Goal: Information Seeking & Learning: Learn about a topic

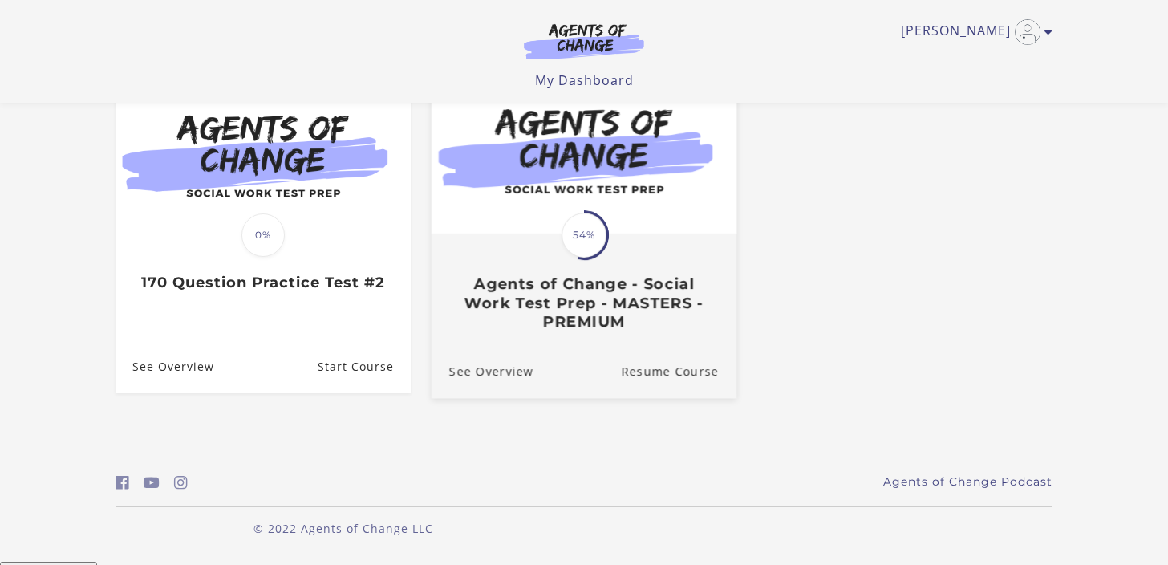
click at [544, 283] on h3 "Agents of Change - Social Work Test Prep - MASTERS - PREMIUM" at bounding box center [583, 303] width 269 height 56
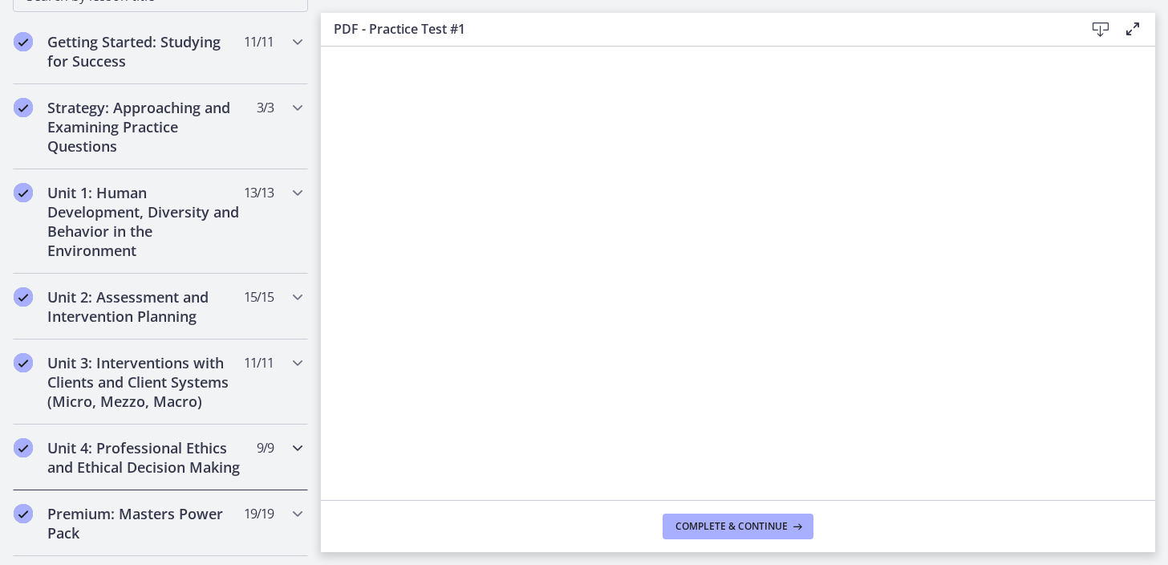
scroll to position [315, 0]
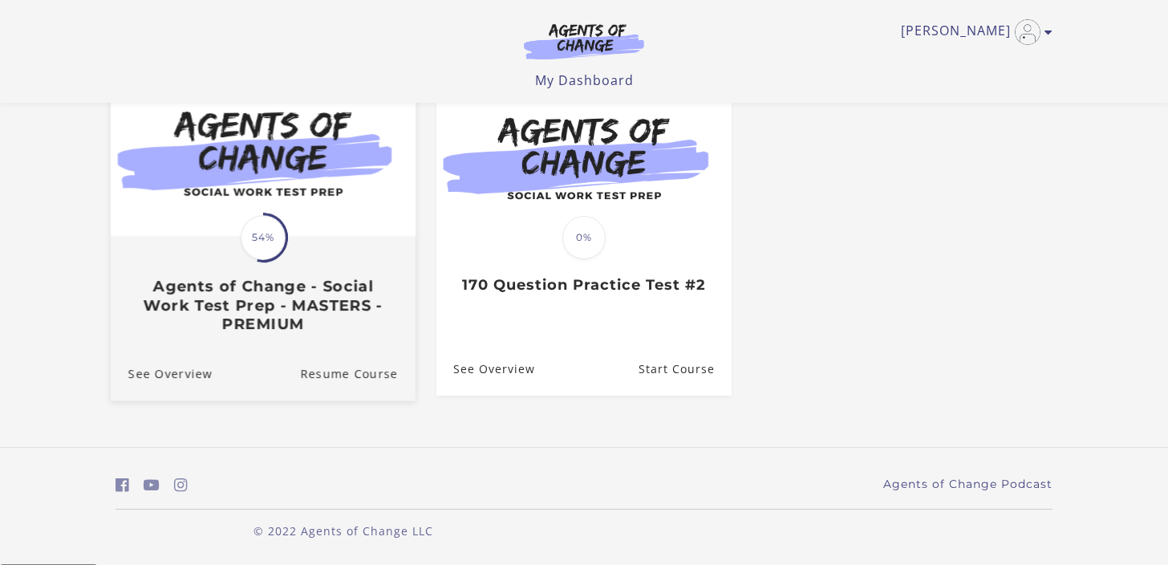
scroll to position [171, 0]
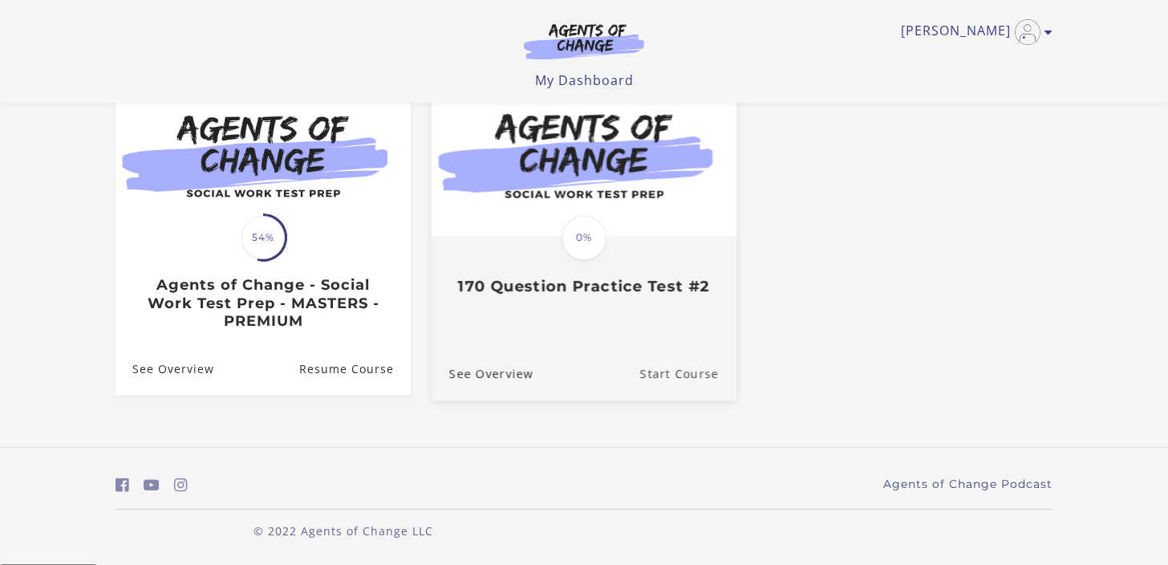
click at [678, 374] on link "Start Course" at bounding box center [688, 373] width 96 height 54
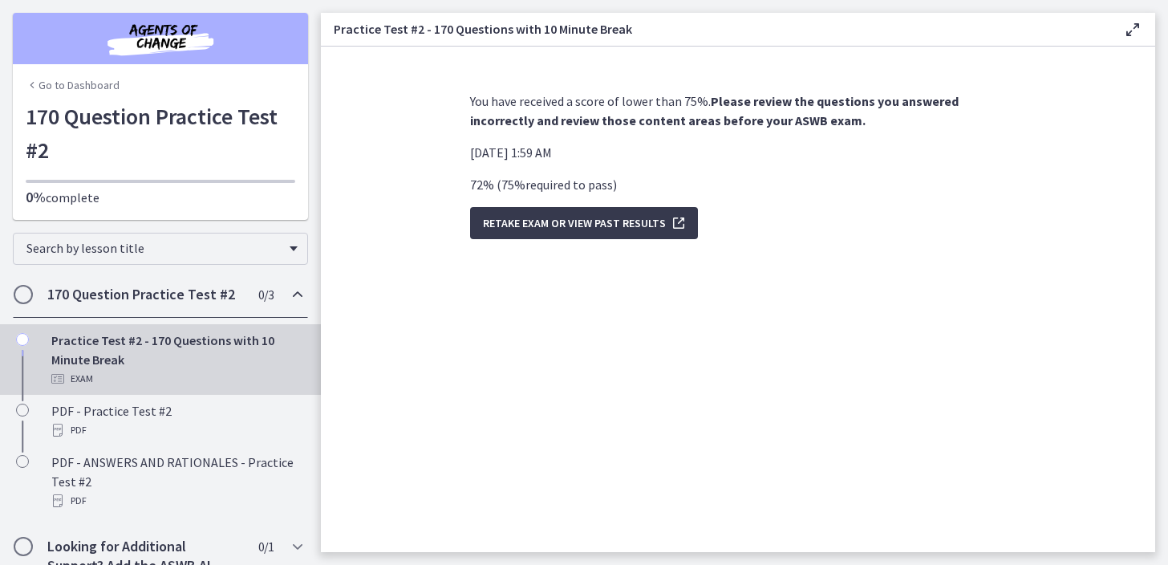
click at [229, 292] on h2 "170 Question Practice Test #2" at bounding box center [145, 294] width 196 height 19
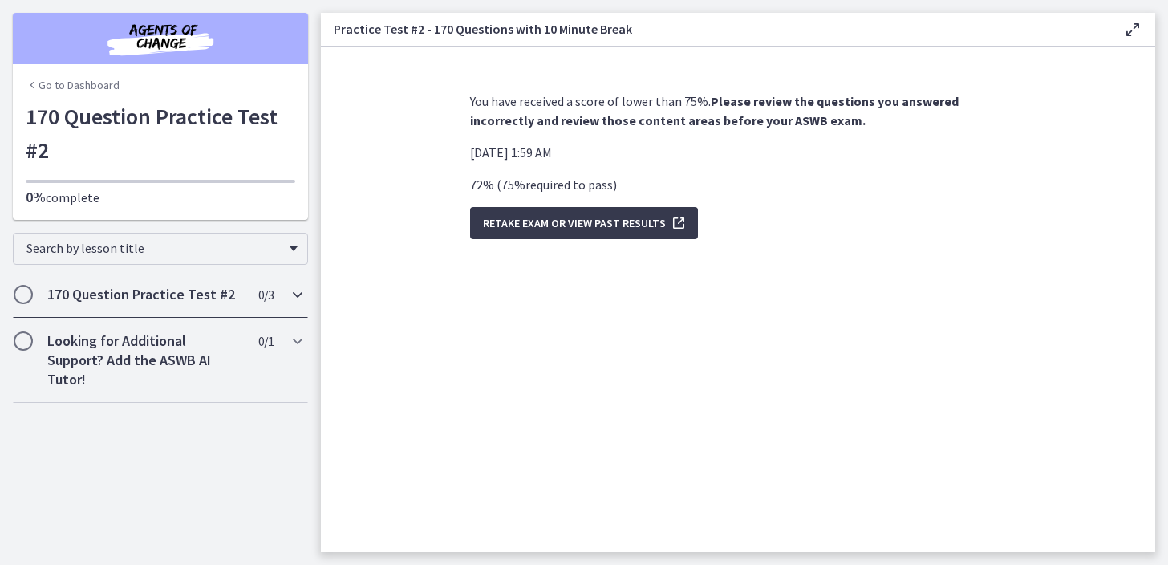
click at [229, 292] on h2 "170 Question Practice Test #2" at bounding box center [145, 294] width 196 height 19
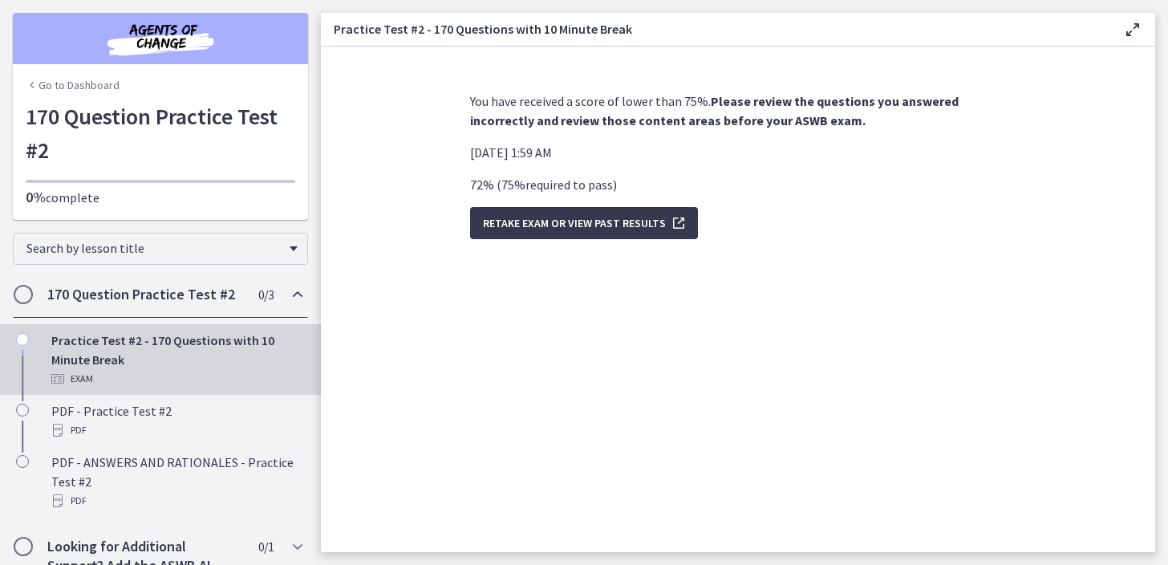
scroll to position [43, 0]
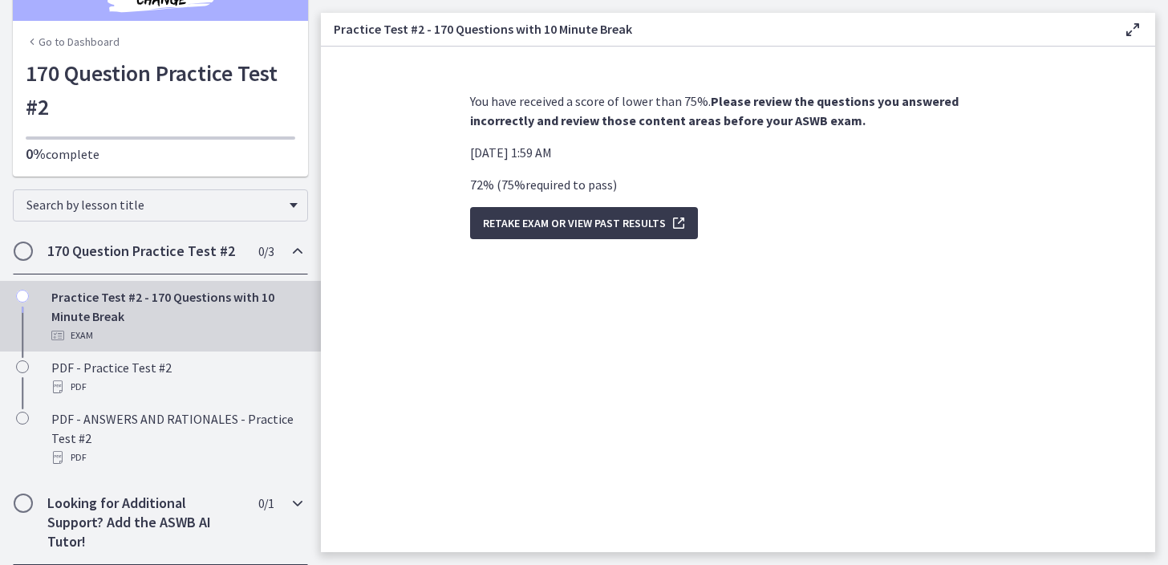
click at [173, 522] on h2 "Looking for Additional Support? Add the ASWB AI Tutor!" at bounding box center [145, 522] width 196 height 58
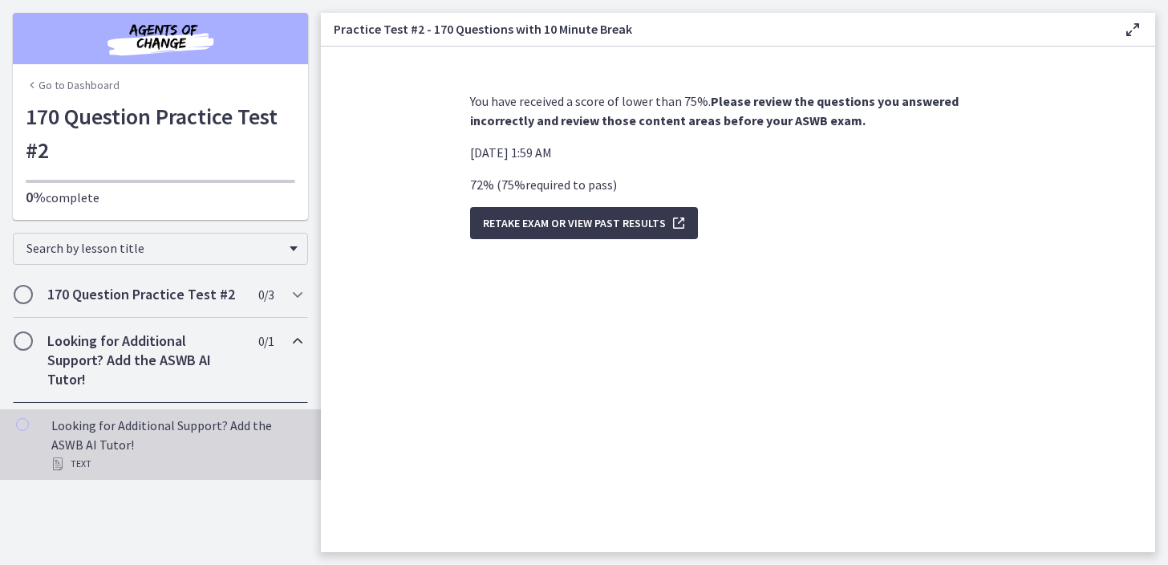
click at [174, 441] on div "Looking for Additional Support? Add the ASWB AI Tutor! Text" at bounding box center [176, 444] width 250 height 58
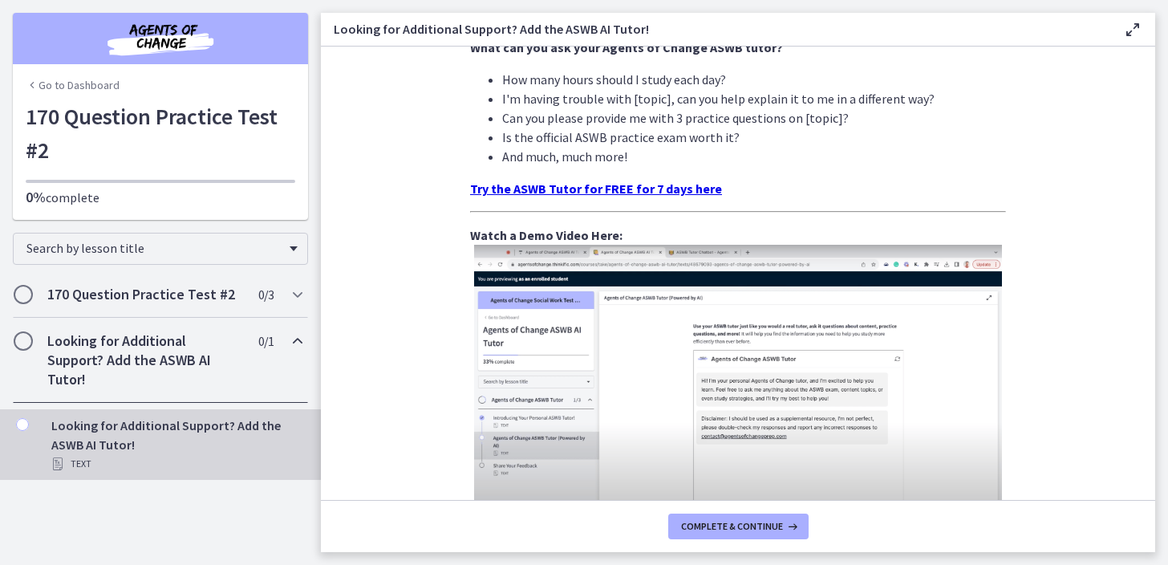
scroll to position [493, 0]
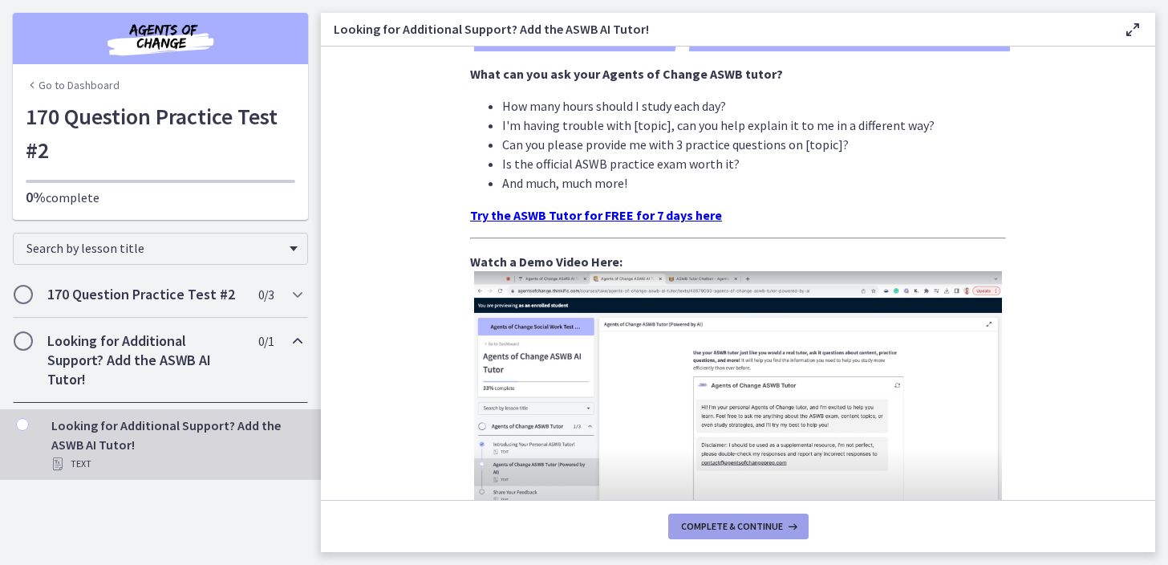
click at [750, 529] on span "Complete & continue" at bounding box center [732, 526] width 102 height 13
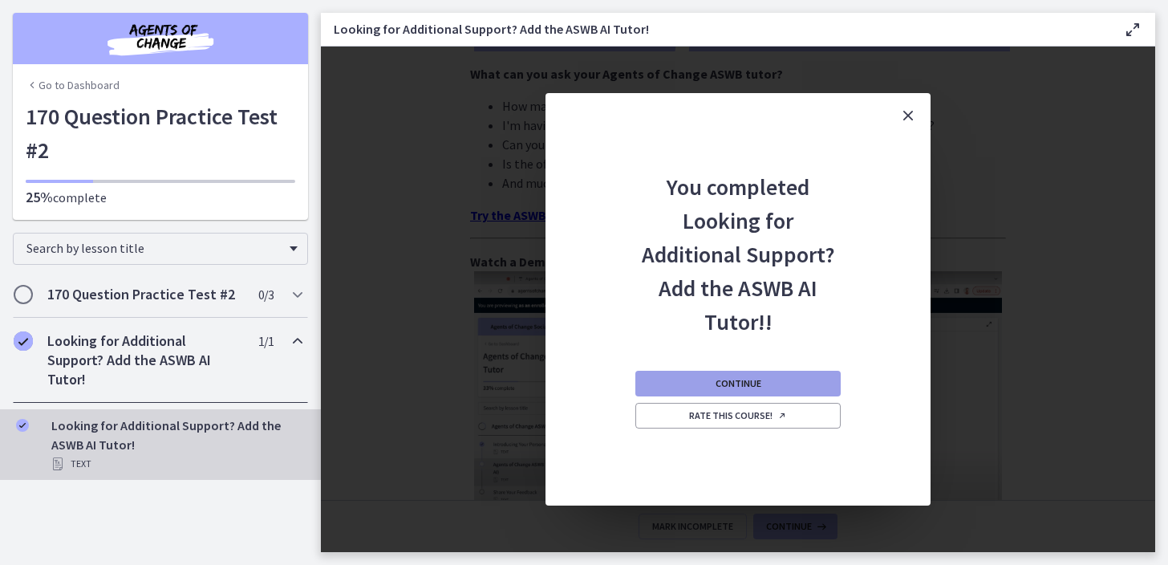
click at [735, 381] on span "Continue" at bounding box center [738, 383] width 46 height 13
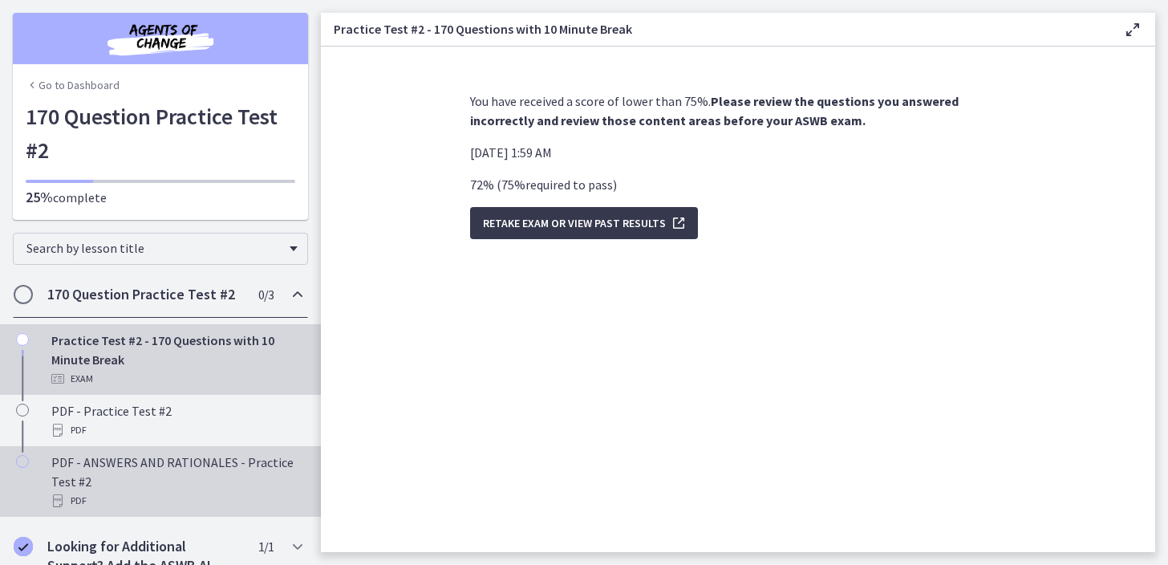
click at [158, 473] on div "PDF - ANSWERS AND RATIONALES - Practice Test #2 PDF" at bounding box center [176, 481] width 250 height 58
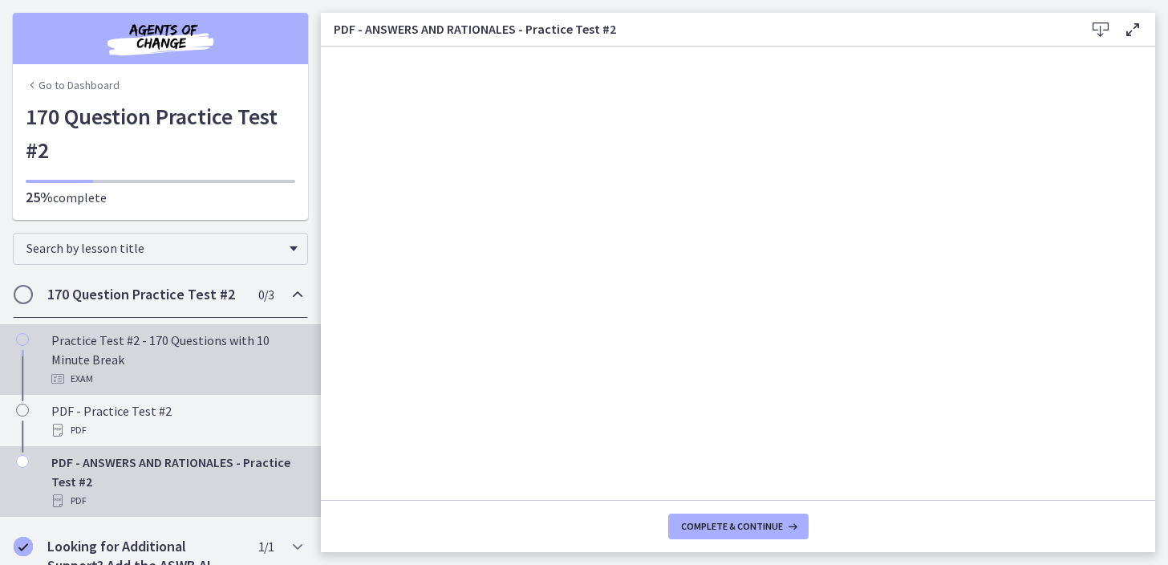
click at [191, 350] on div "Practice Test #2 - 170 Questions with 10 Minute Break Exam" at bounding box center [176, 359] width 250 height 58
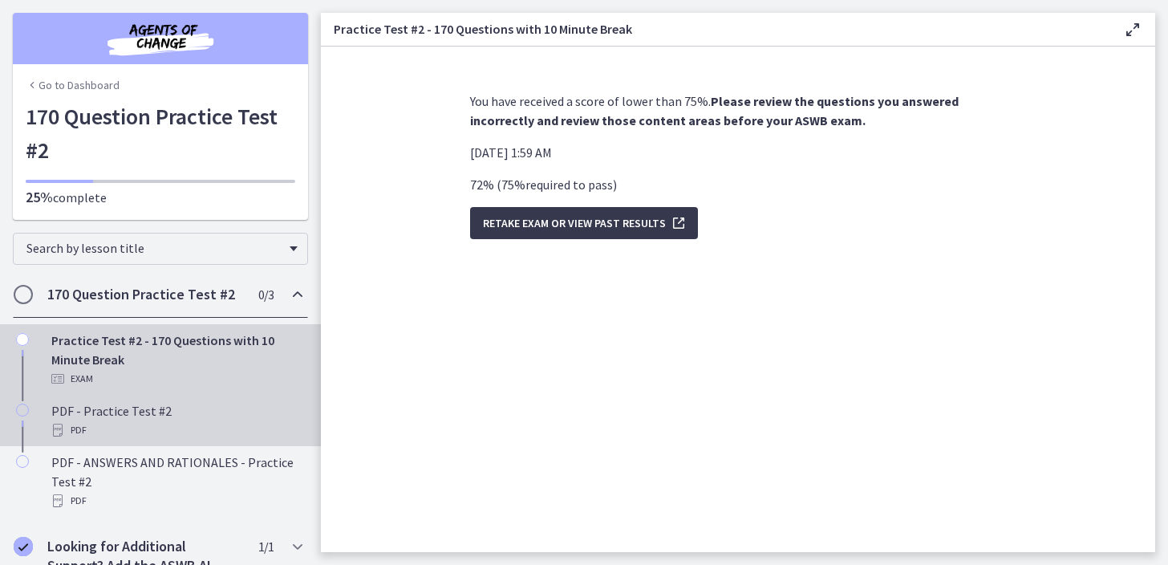
click at [157, 442] on link "PDF - Practice Test #2 PDF" at bounding box center [160, 420] width 321 height 51
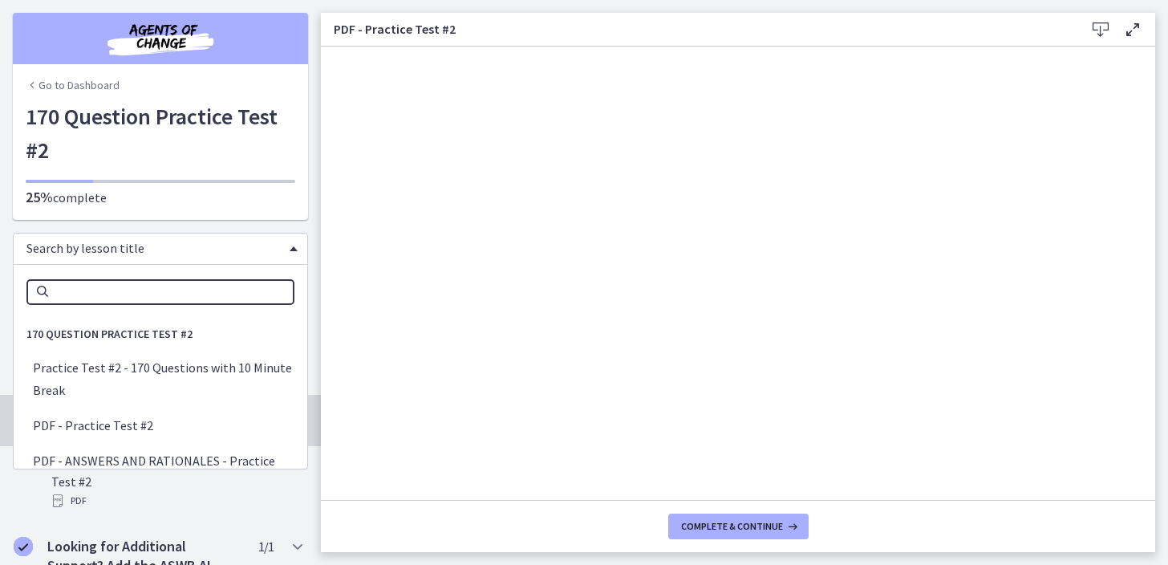
click at [234, 239] on div "Search by lesson title" at bounding box center [160, 249] width 295 height 32
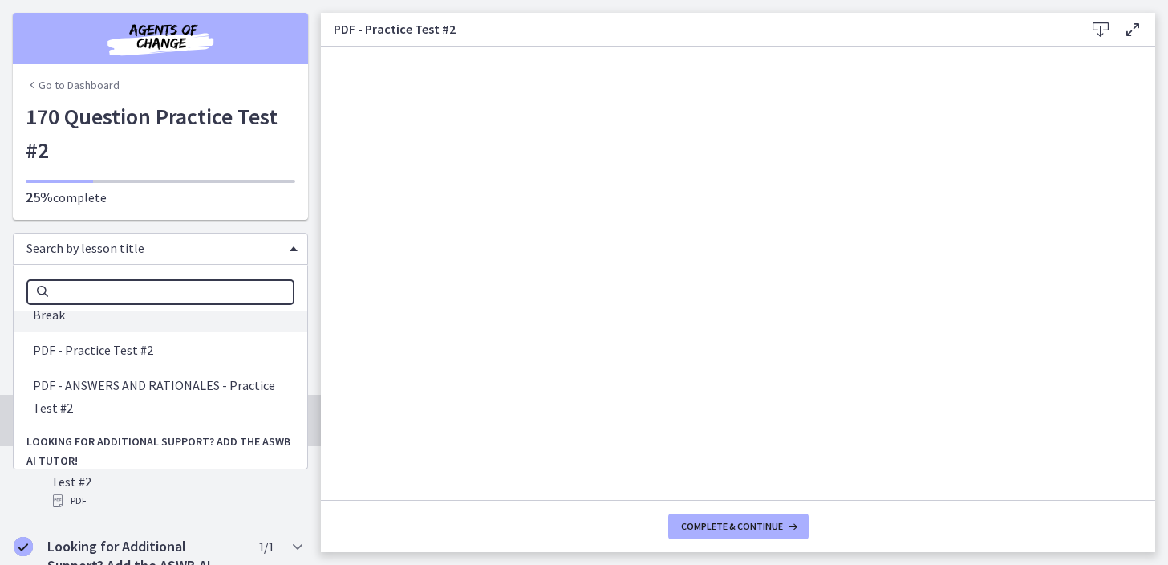
scroll to position [141, 0]
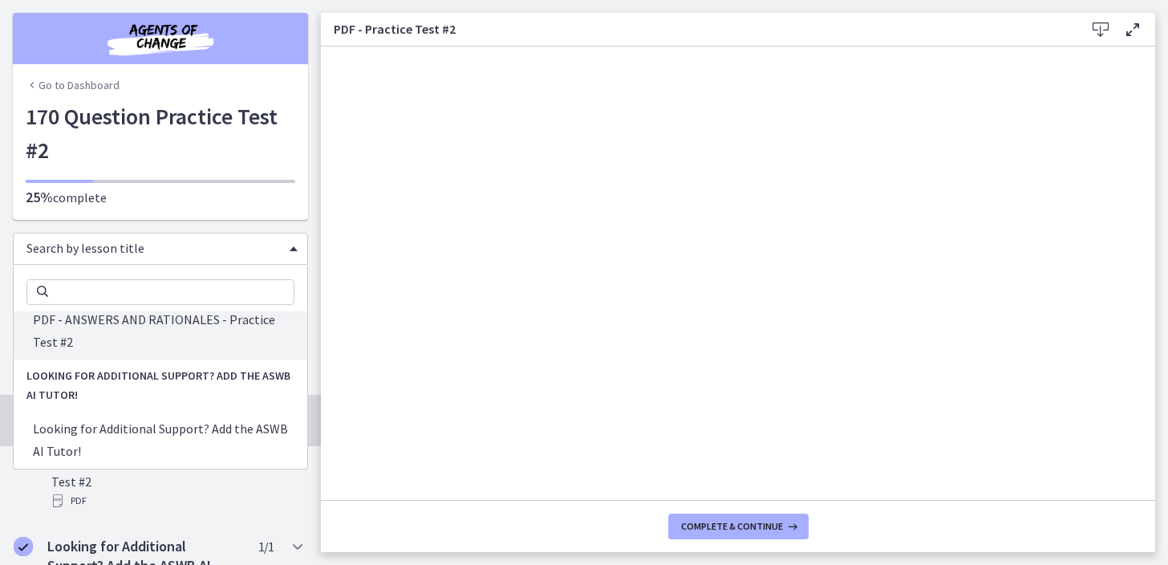
click at [234, 228] on div "Search by lesson title Search 170 Question Practice Test #2 Practice Test #2 - …" at bounding box center [160, 245] width 321 height 51
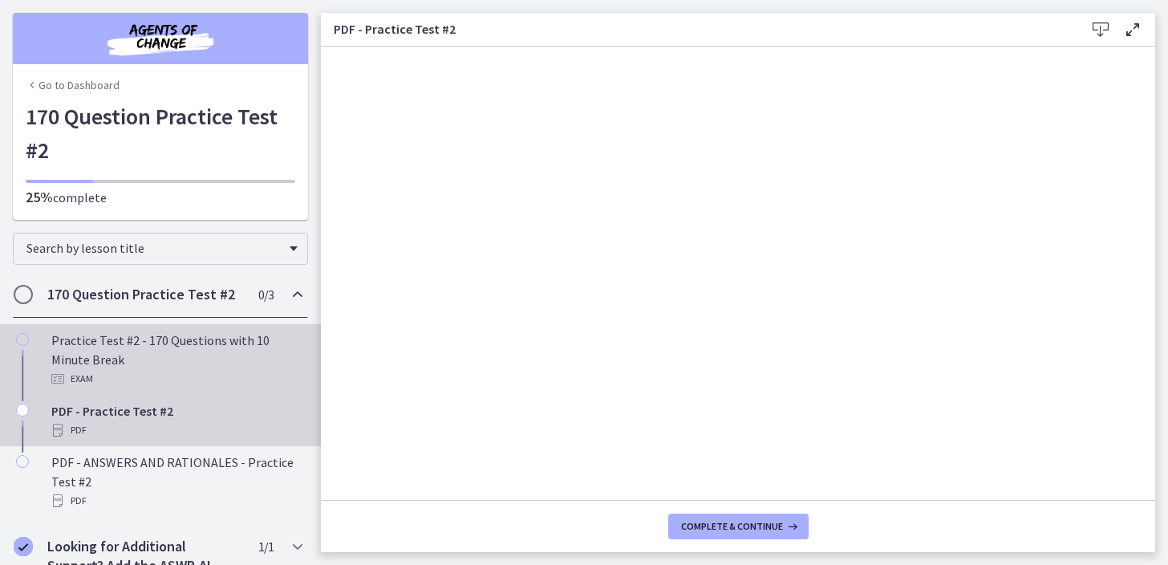
scroll to position [43, 0]
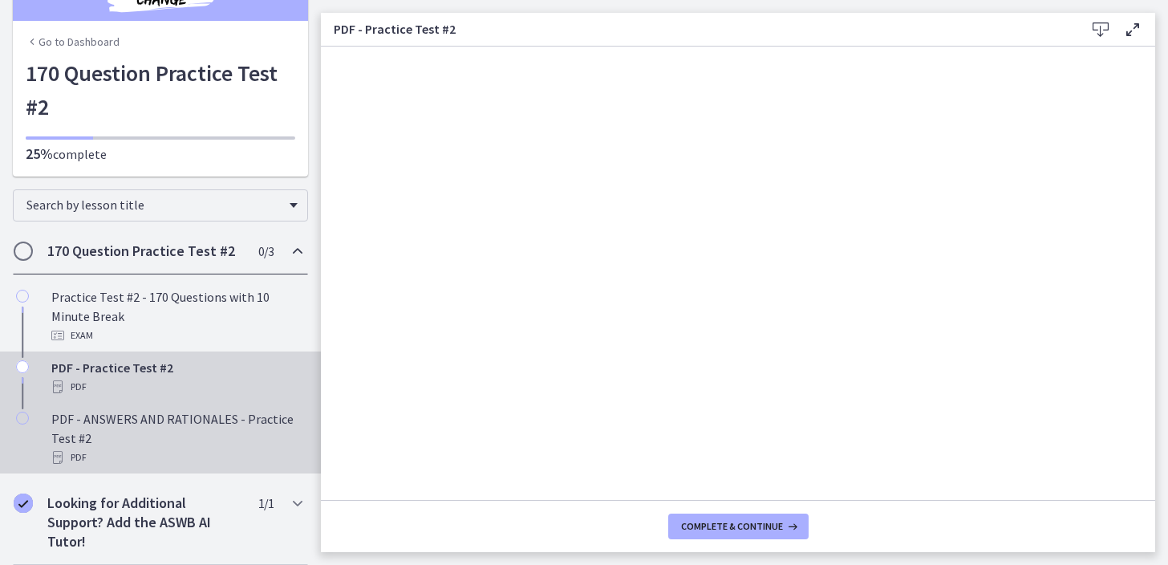
click at [203, 441] on div "PDF - ANSWERS AND RATIONALES - Practice Test #2 PDF" at bounding box center [176, 438] width 250 height 58
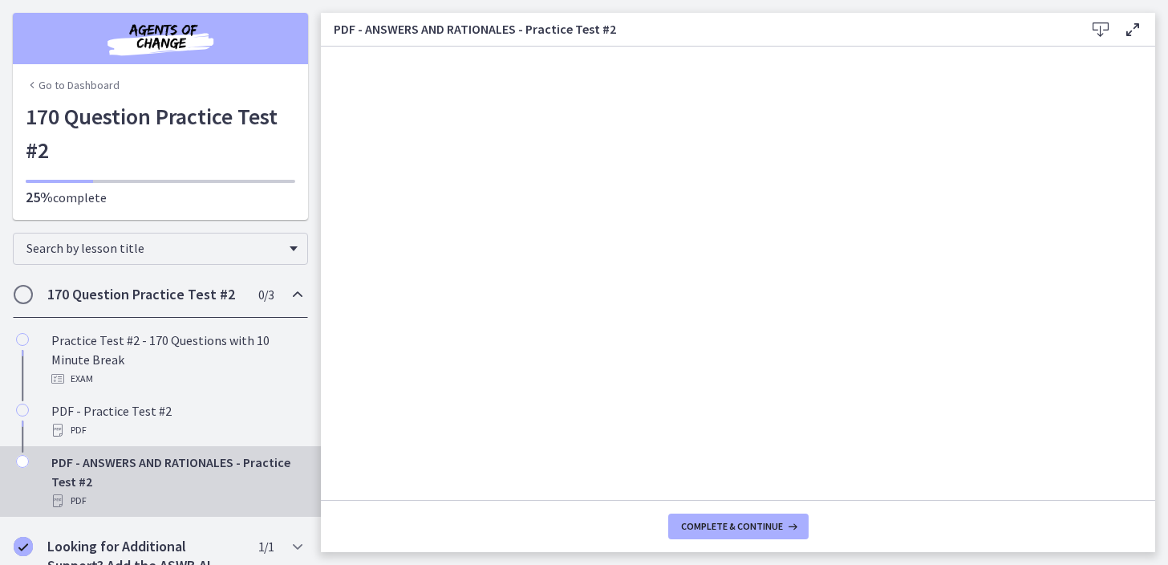
click at [53, 88] on link "Go to Dashboard" at bounding box center [73, 85] width 94 height 16
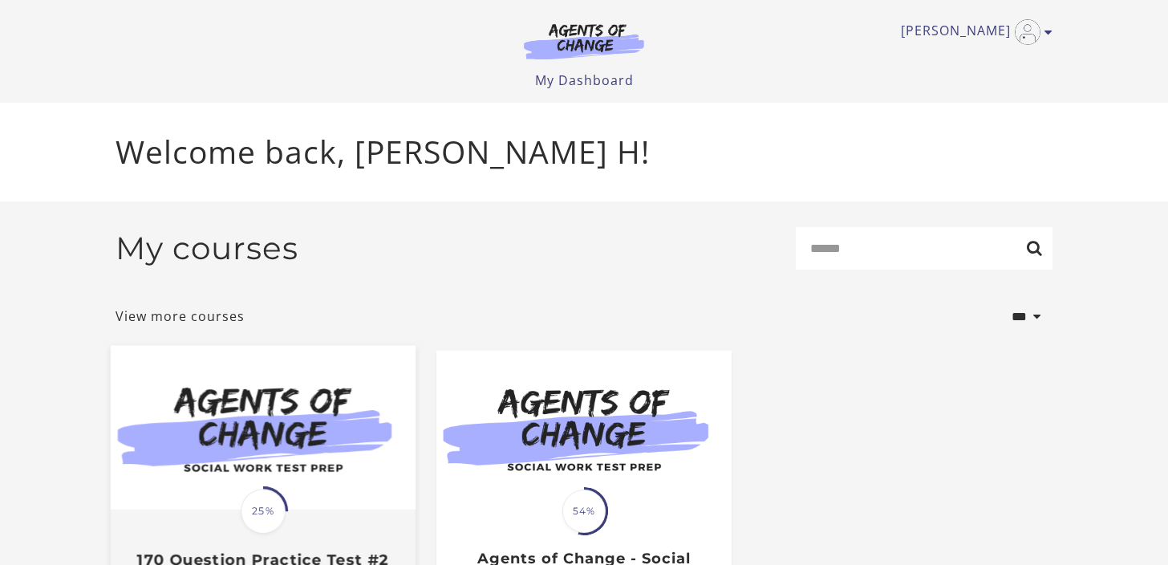
click at [302, 416] on img at bounding box center [263, 428] width 305 height 164
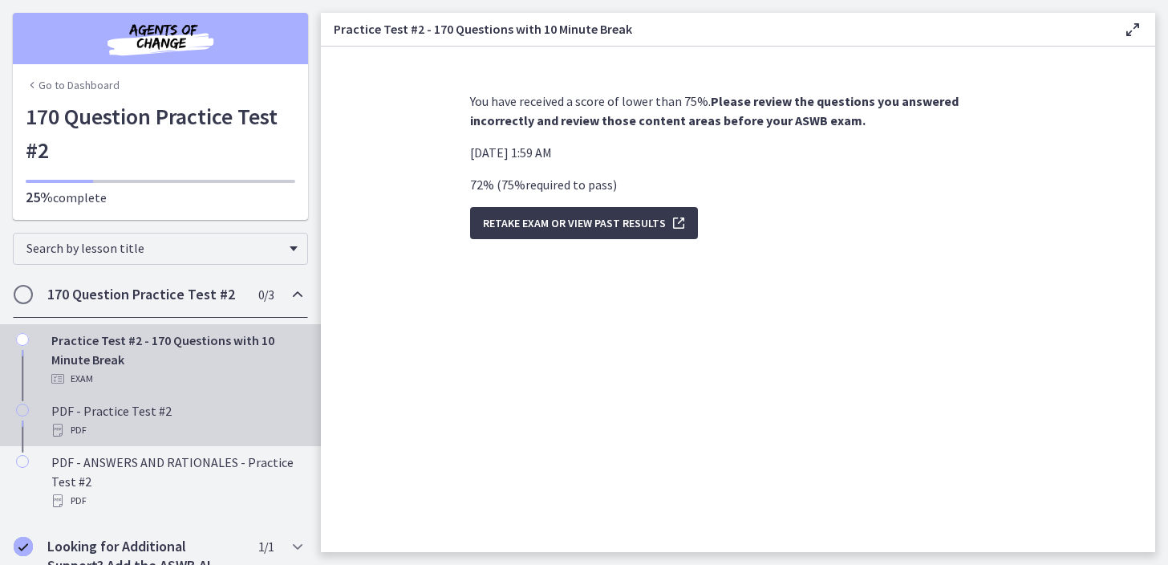
scroll to position [43, 0]
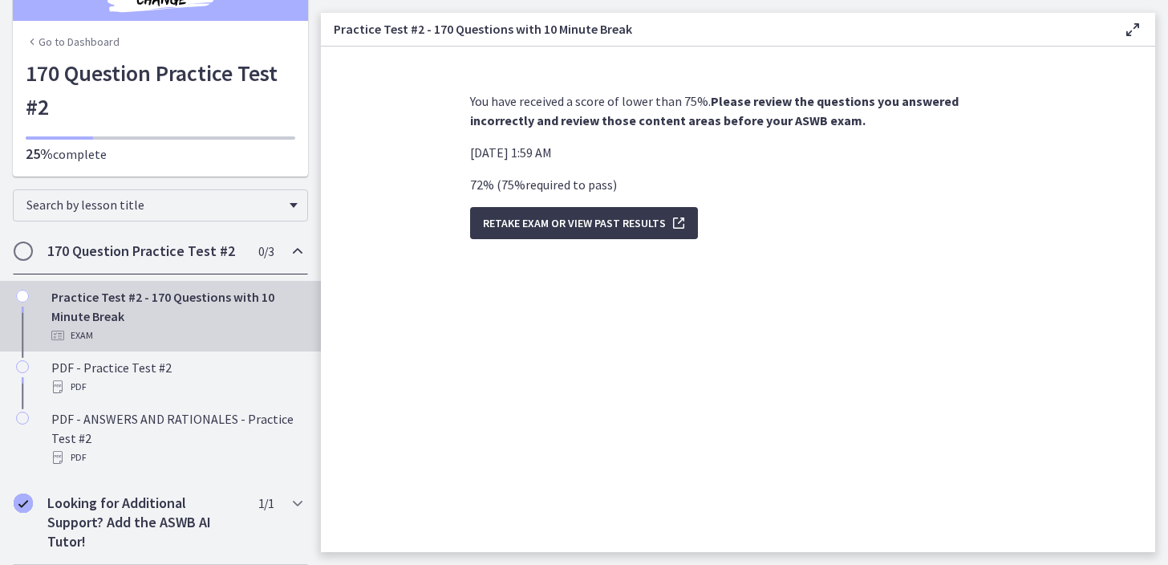
click at [56, 40] on link "Go to Dashboard" at bounding box center [73, 42] width 94 height 16
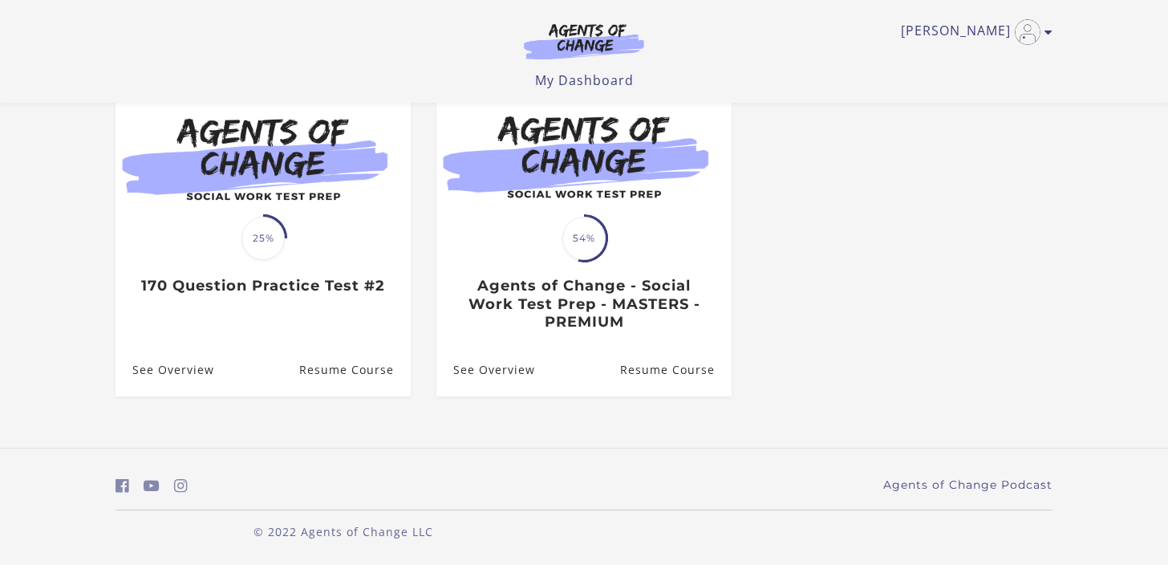
scroll to position [171, 0]
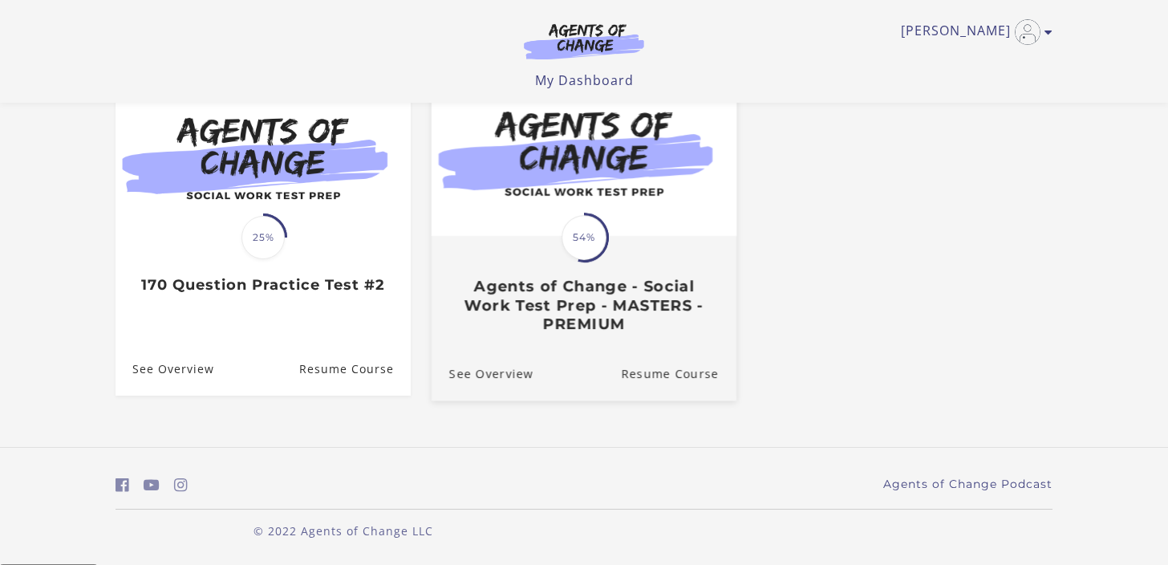
click at [588, 305] on h3 "Agents of Change - Social Work Test Prep - MASTERS - PREMIUM" at bounding box center [583, 305] width 269 height 56
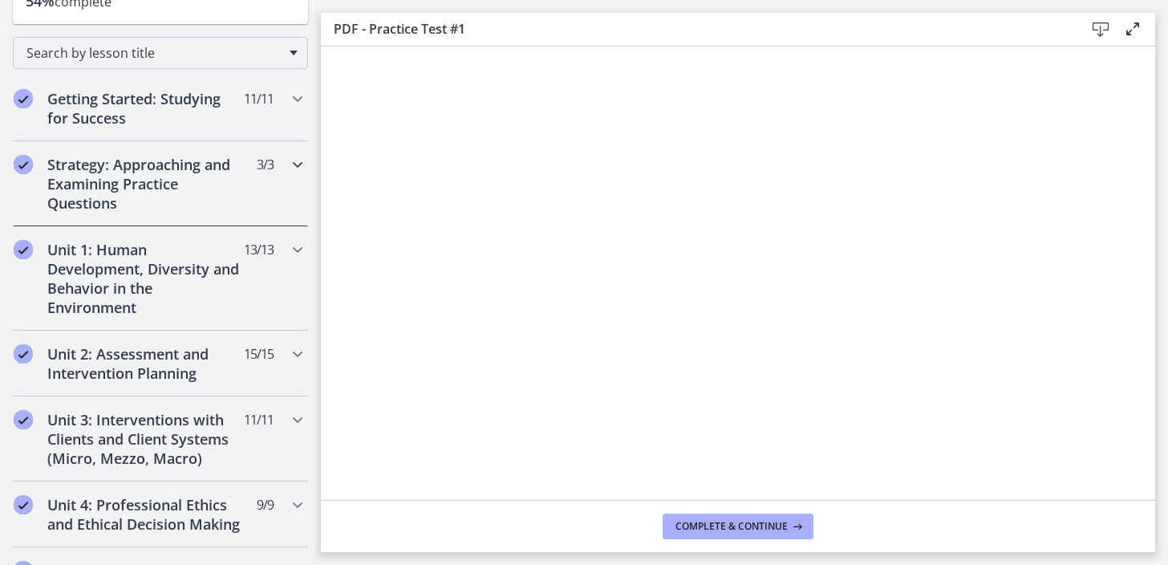
scroll to position [247, 0]
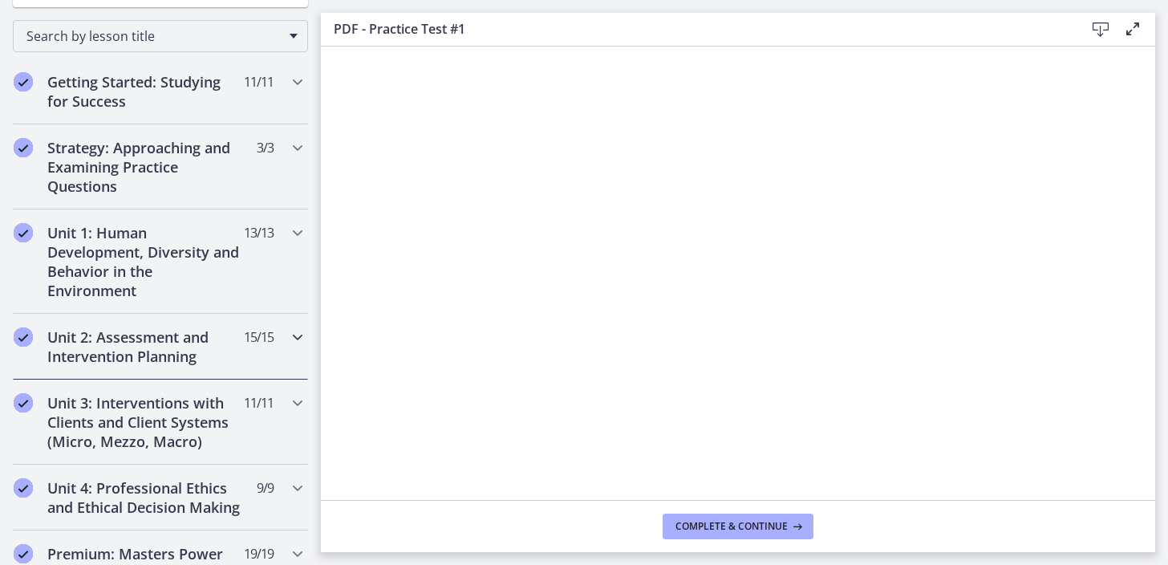
click at [209, 347] on h2 "Unit 2: Assessment and Intervention Planning" at bounding box center [145, 346] width 196 height 38
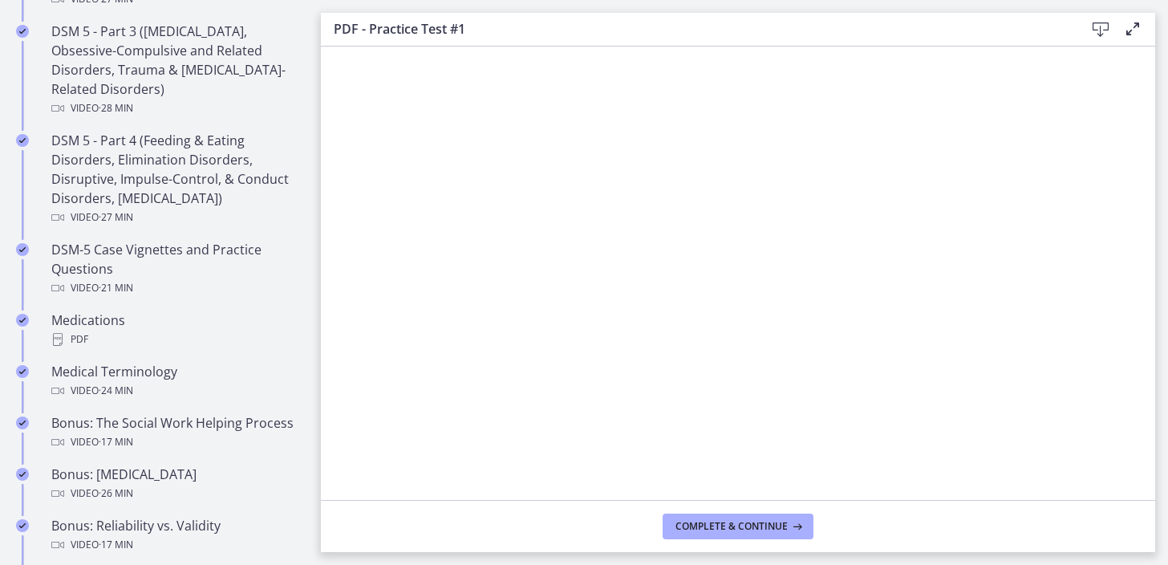
scroll to position [944, 0]
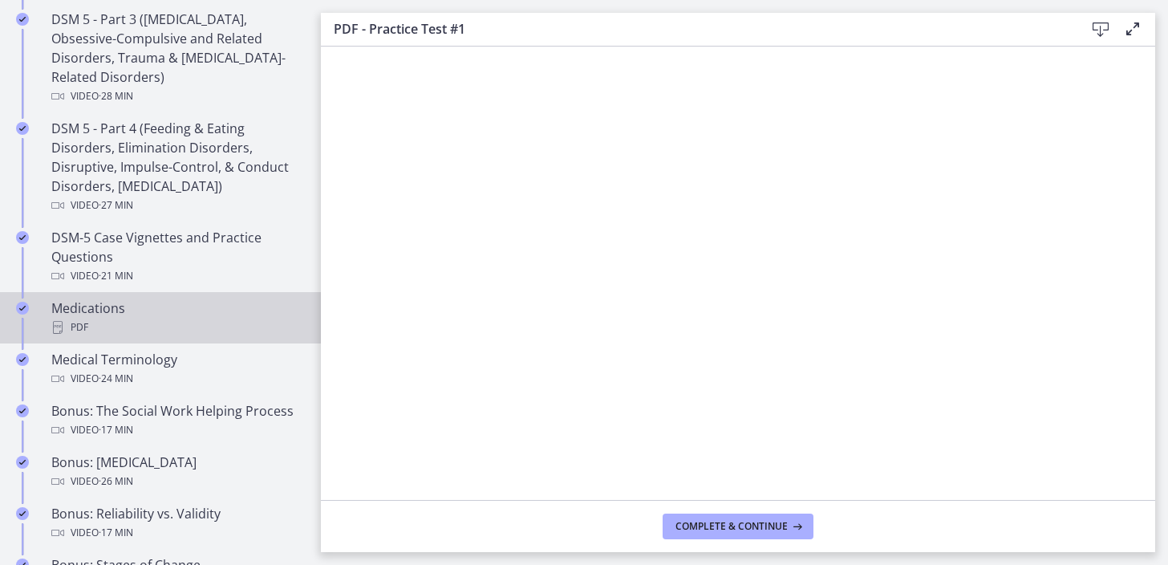
click at [189, 318] on div "PDF" at bounding box center [176, 327] width 250 height 19
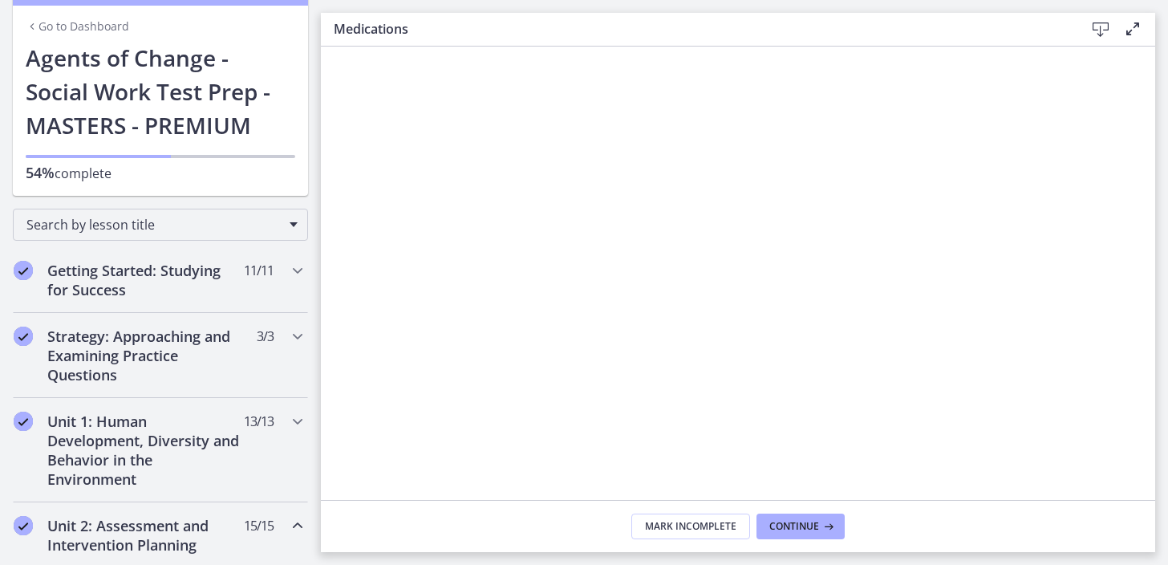
scroll to position [62, 0]
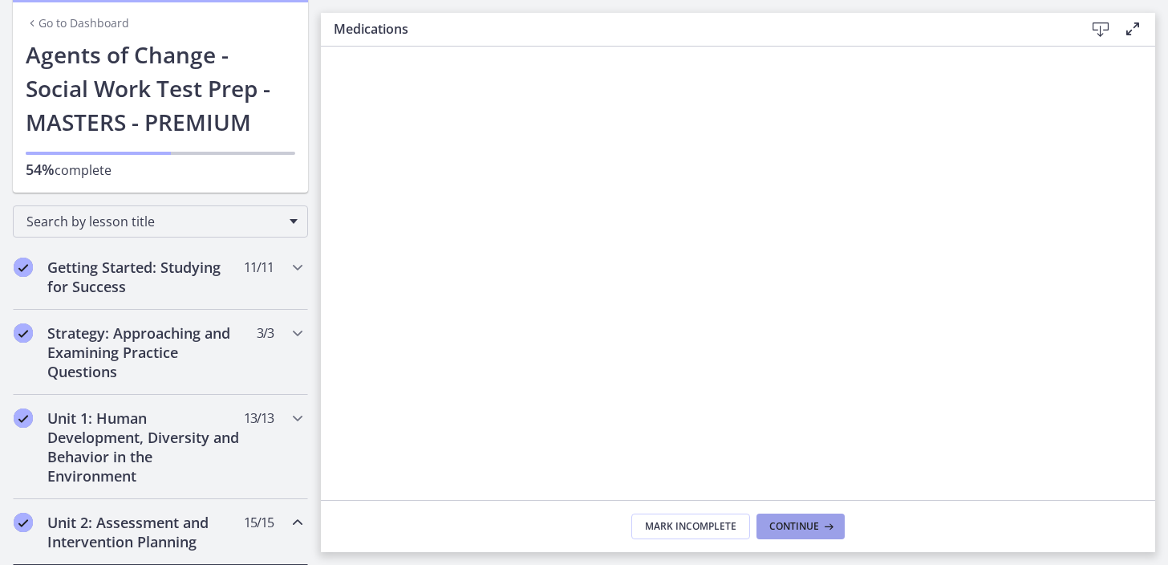
click at [800, 528] on span "Continue" at bounding box center [794, 526] width 50 height 13
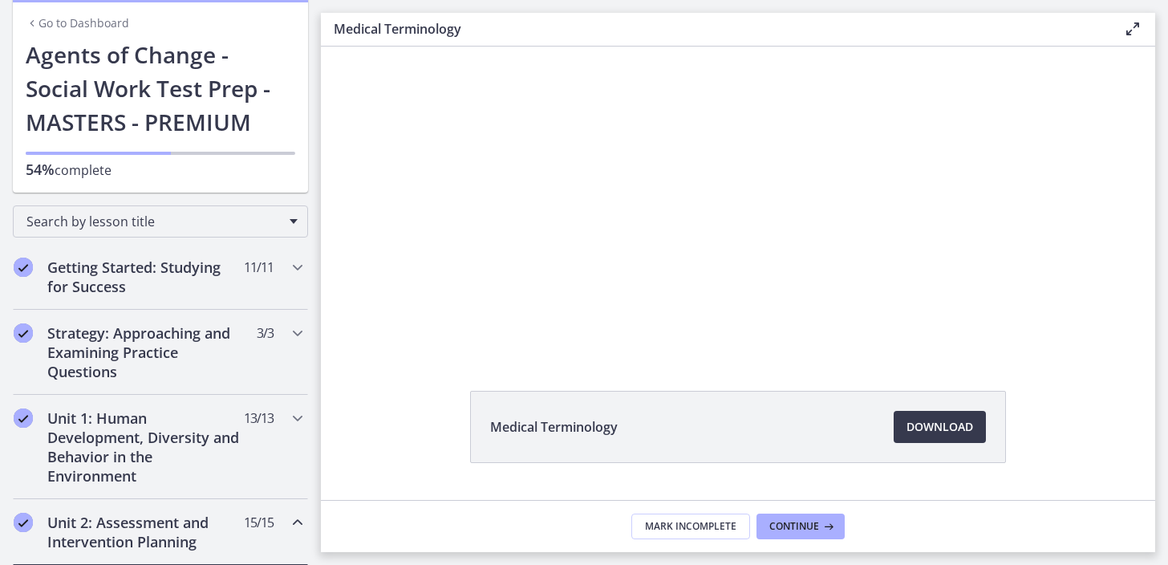
scroll to position [47, 0]
click at [939, 440] on span "Download Opens in a new window" at bounding box center [939, 432] width 67 height 19
click at [783, 533] on button "Continue" at bounding box center [800, 526] width 88 height 26
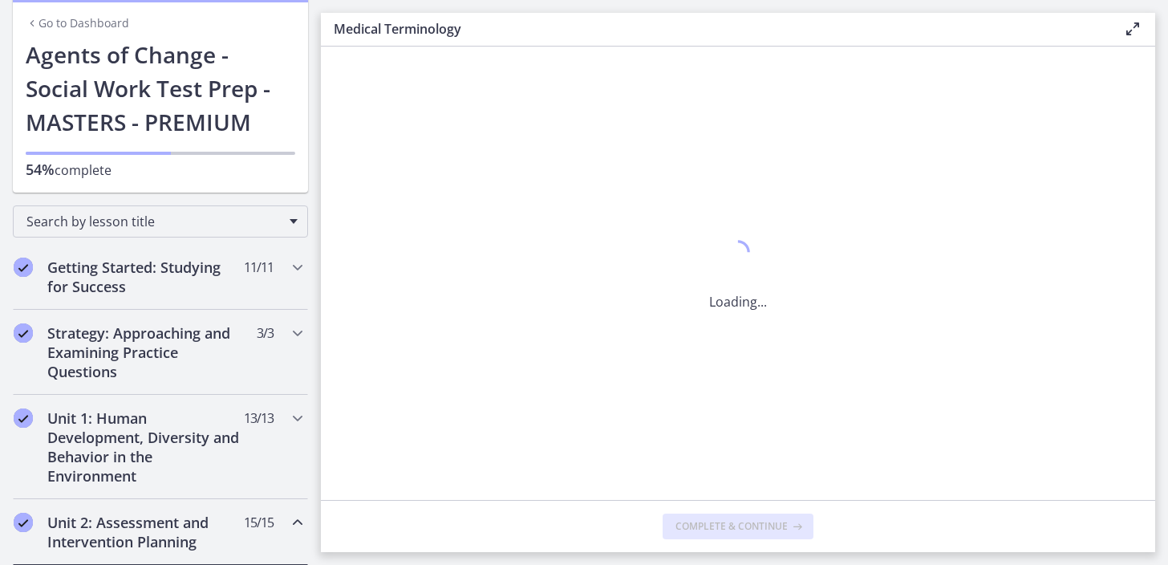
scroll to position [0, 0]
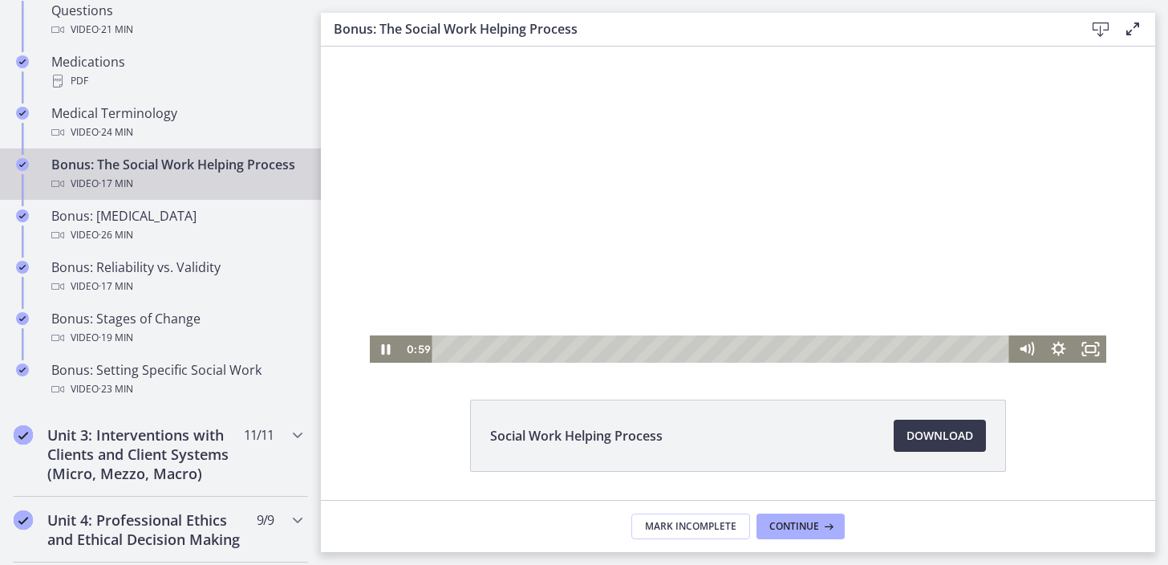
scroll to position [67, 0]
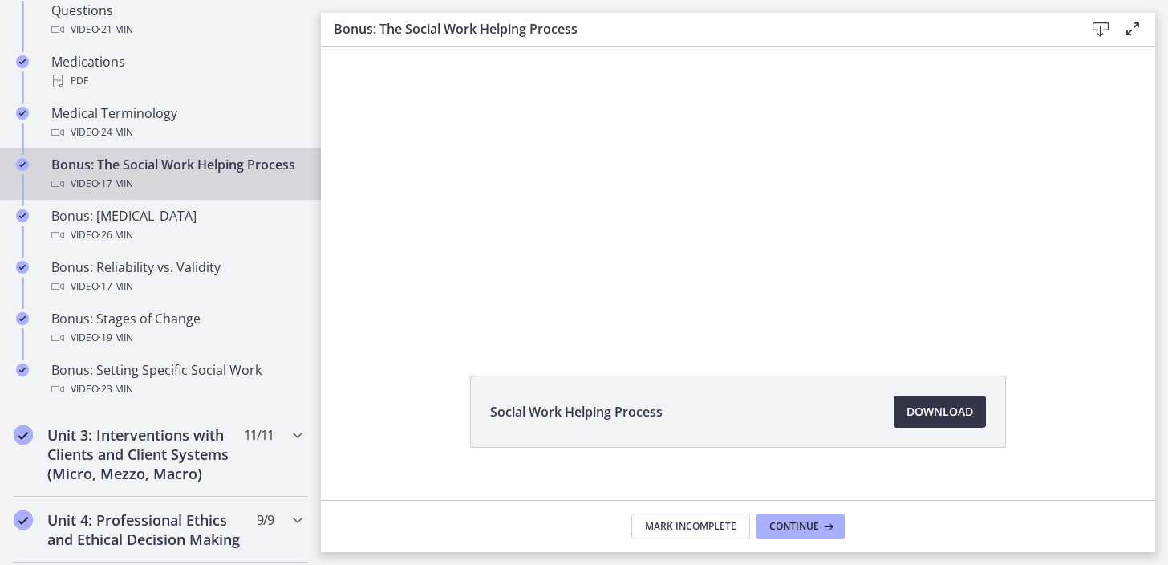
click at [906, 411] on span "Download Opens in a new window" at bounding box center [939, 411] width 67 height 19
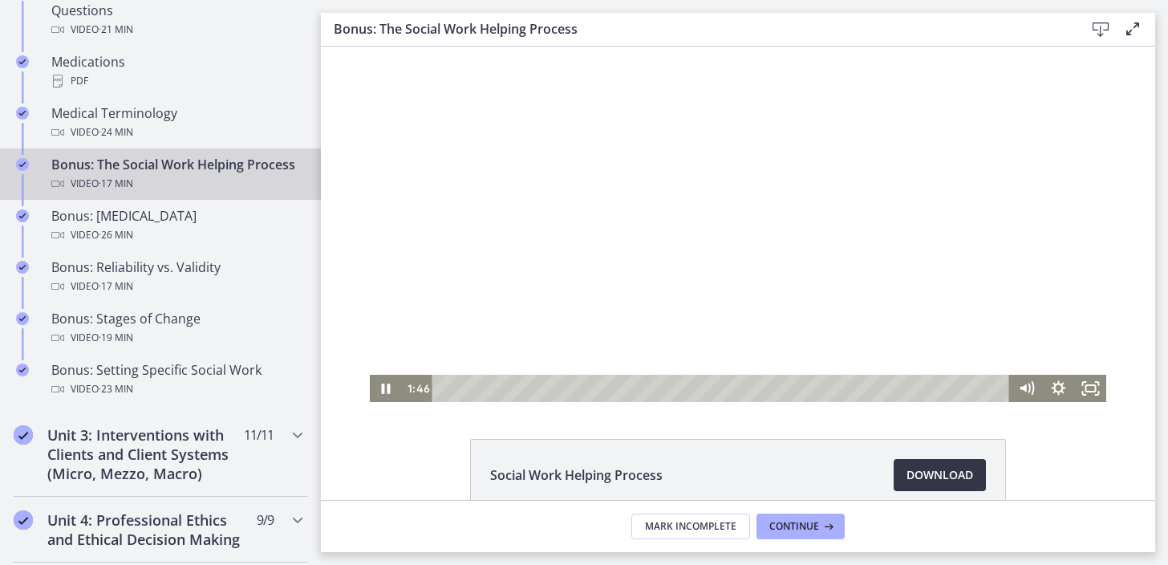
scroll to position [0, 0]
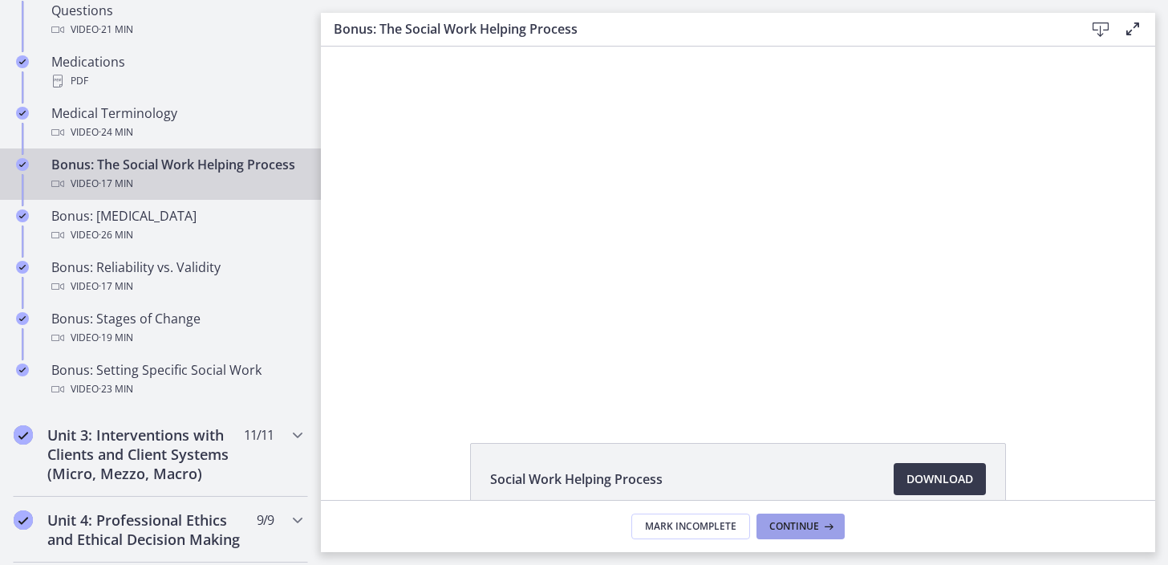
click at [802, 523] on span "Continue" at bounding box center [794, 526] width 50 height 13
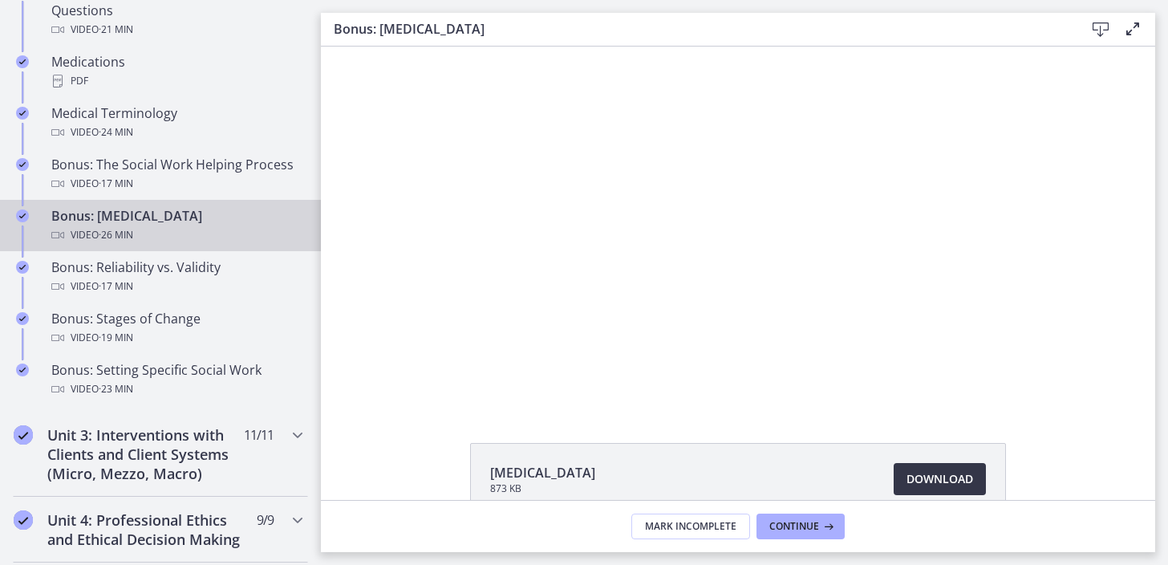
click at [934, 484] on span "Download Opens in a new window" at bounding box center [939, 478] width 67 height 19
click at [812, 528] on span "Continue" at bounding box center [794, 526] width 50 height 13
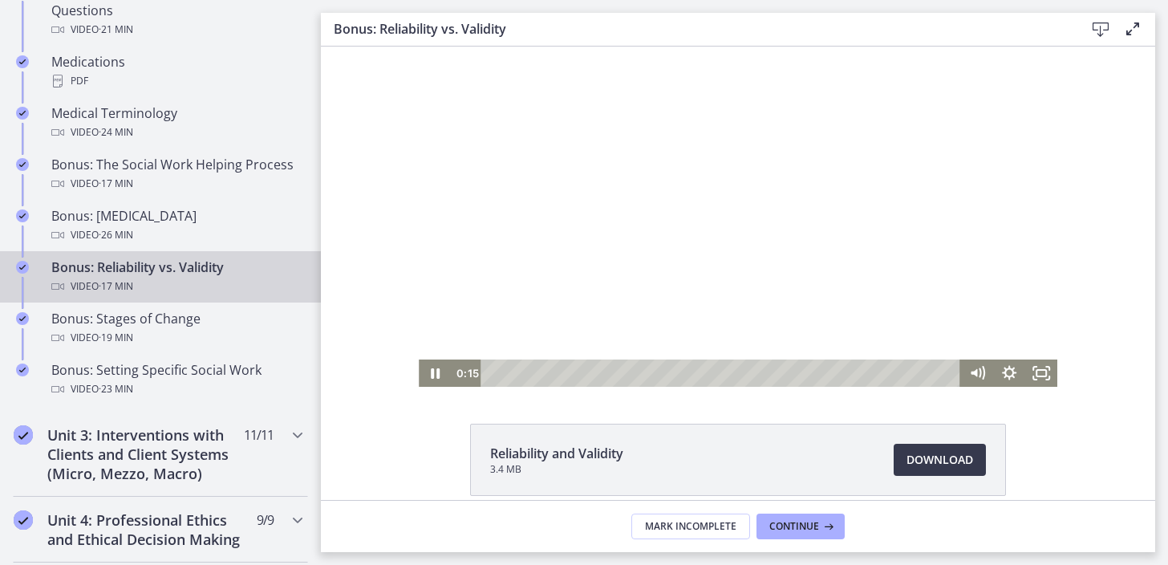
scroll to position [20, 0]
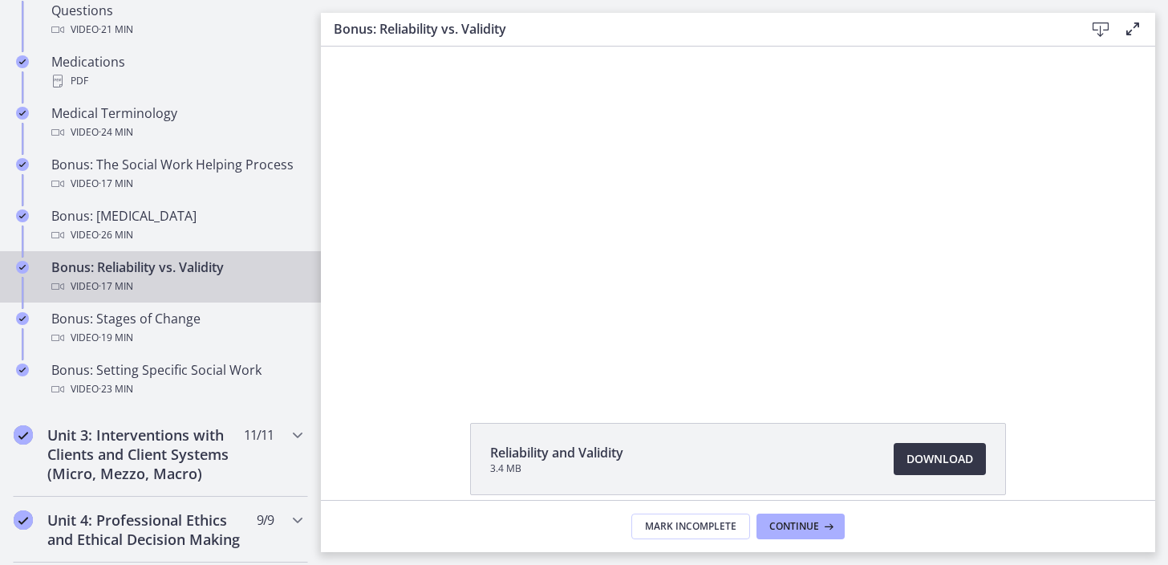
click at [939, 464] on span "Download Opens in a new window" at bounding box center [939, 458] width 67 height 19
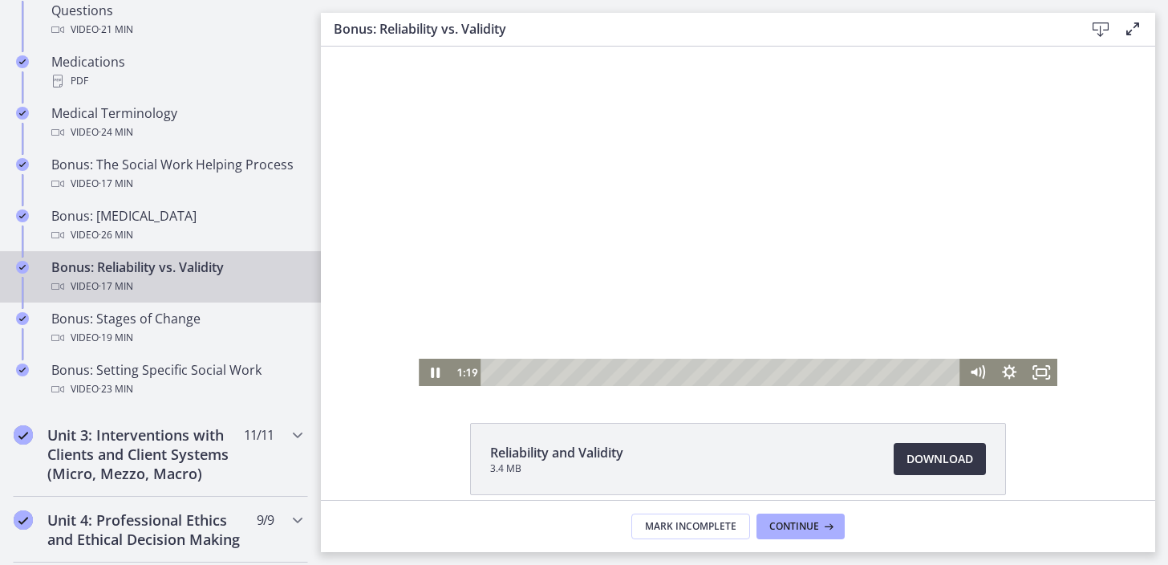
scroll to position [0, 0]
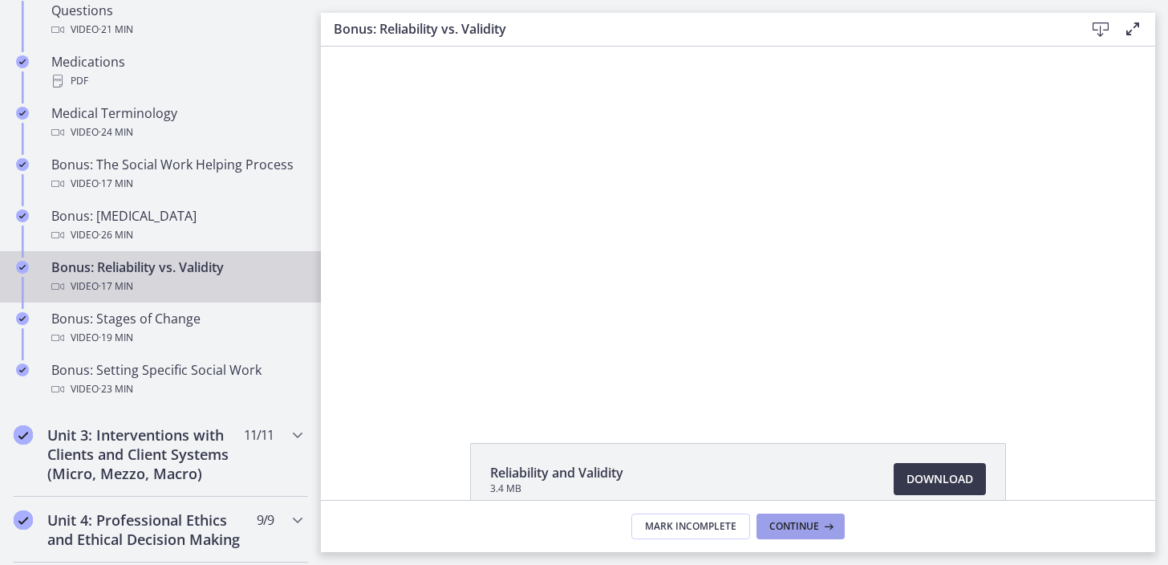
click at [794, 526] on span "Continue" at bounding box center [794, 526] width 50 height 13
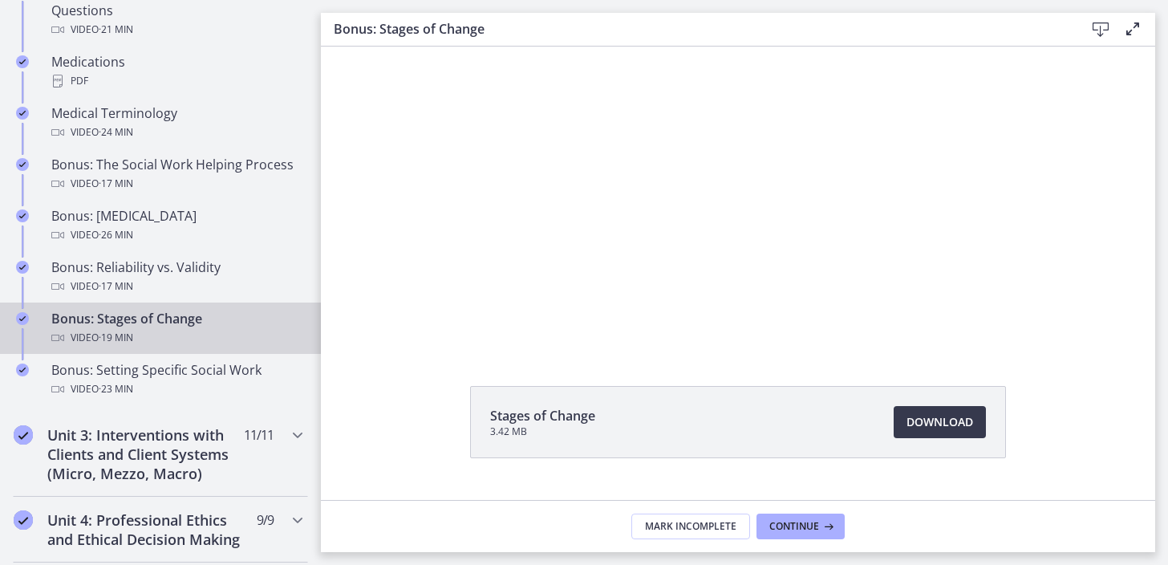
scroll to position [92, 0]
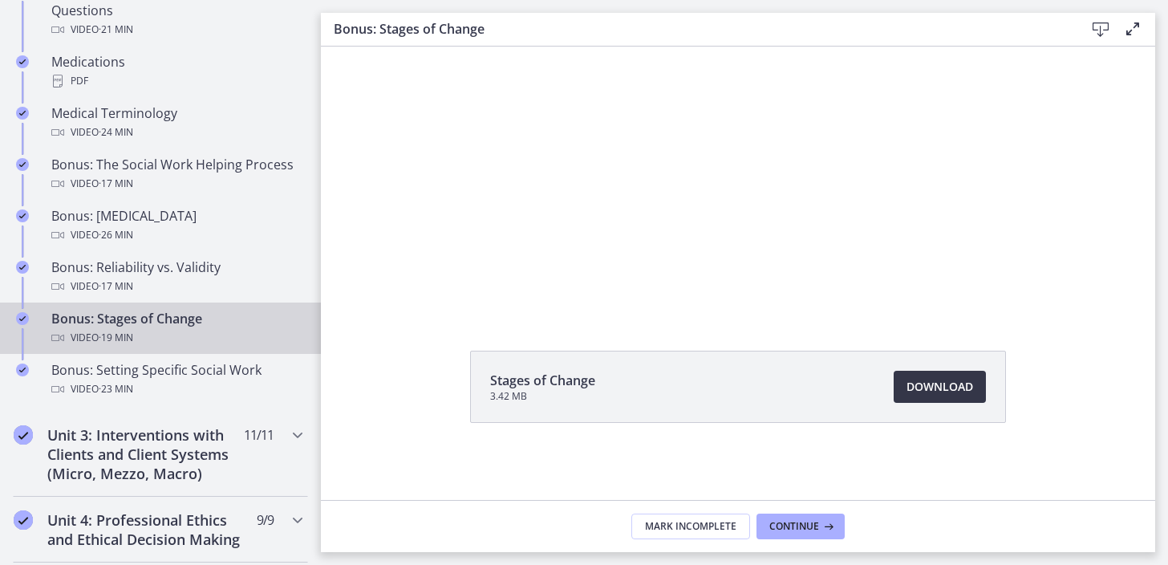
click at [953, 391] on span "Download Opens in a new window" at bounding box center [939, 386] width 67 height 19
click at [810, 531] on span "Continue" at bounding box center [794, 526] width 50 height 13
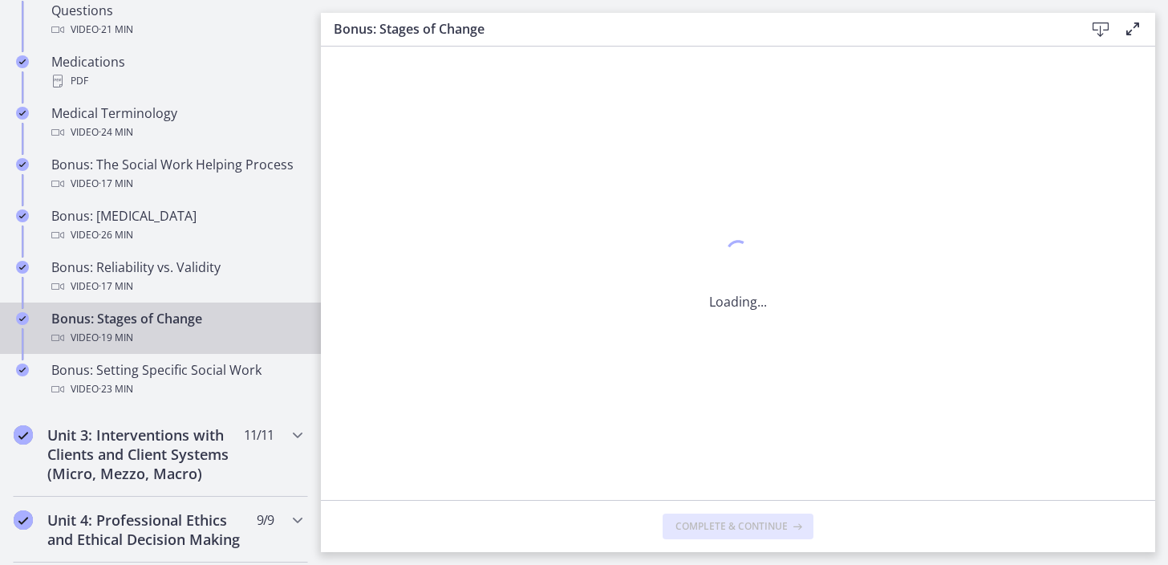
scroll to position [0, 0]
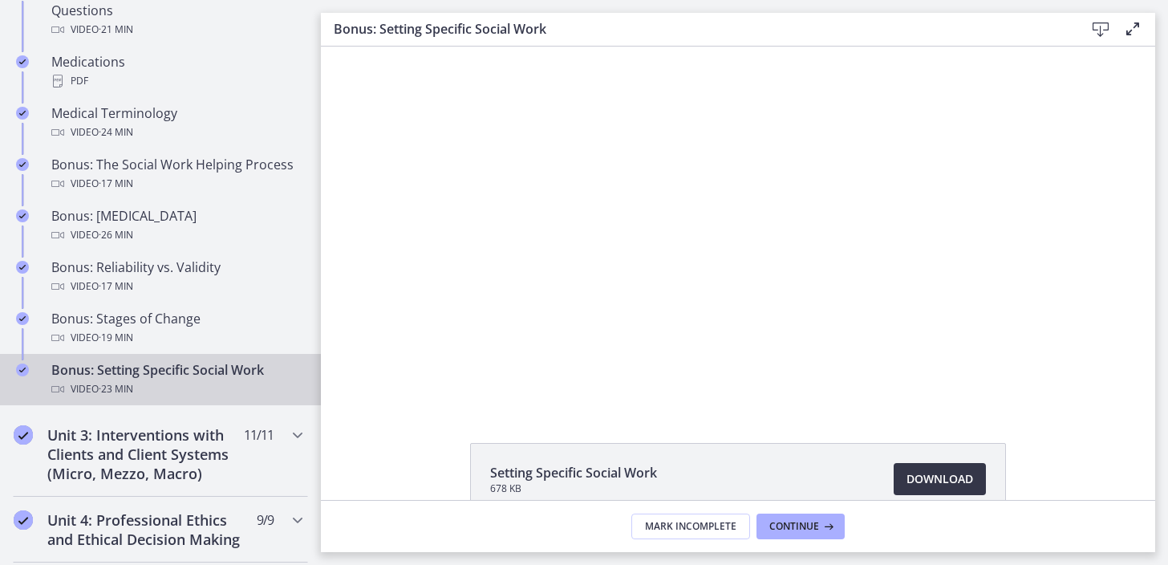
click at [917, 486] on span "Download Opens in a new window" at bounding box center [939, 478] width 67 height 19
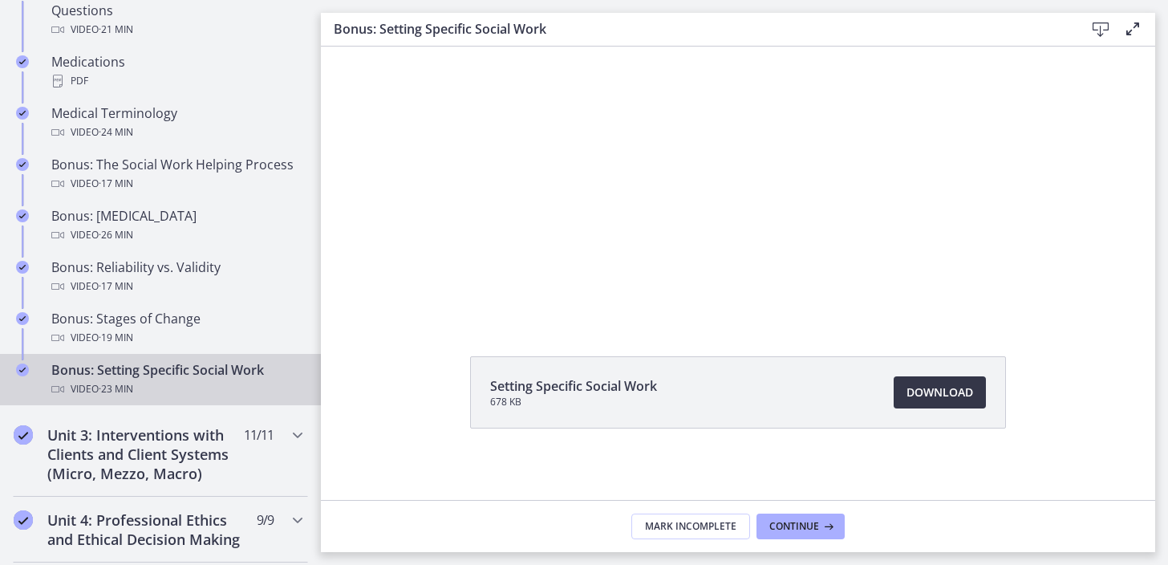
scroll to position [89, 0]
click at [949, 410] on li "Setting Specific Social Work 678 KB Download Opens in a new window" at bounding box center [738, 390] width 536 height 72
click at [949, 400] on link "Download Opens in a new window" at bounding box center [939, 390] width 92 height 32
click at [789, 528] on span "Continue" at bounding box center [794, 526] width 50 height 13
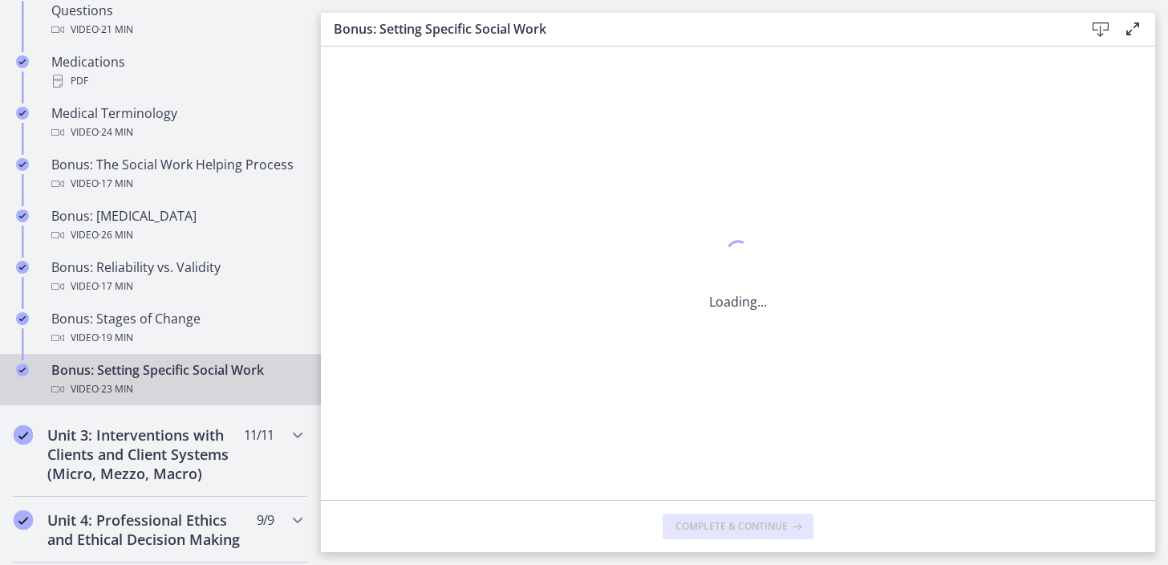
scroll to position [0, 0]
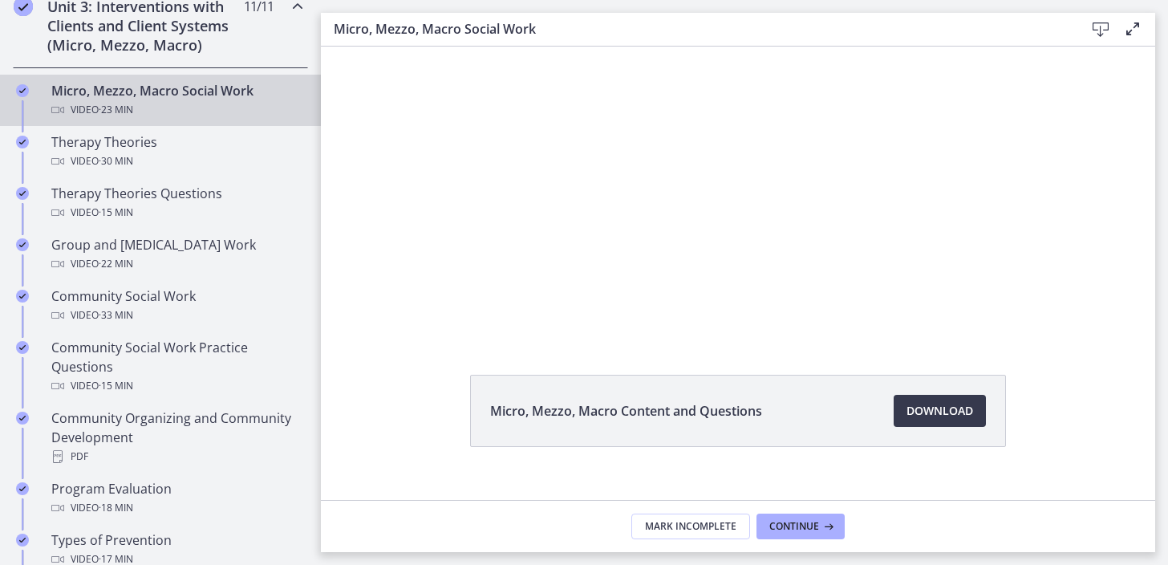
scroll to position [71, 0]
click at [948, 419] on link "Download Opens in a new window" at bounding box center [939, 408] width 92 height 32
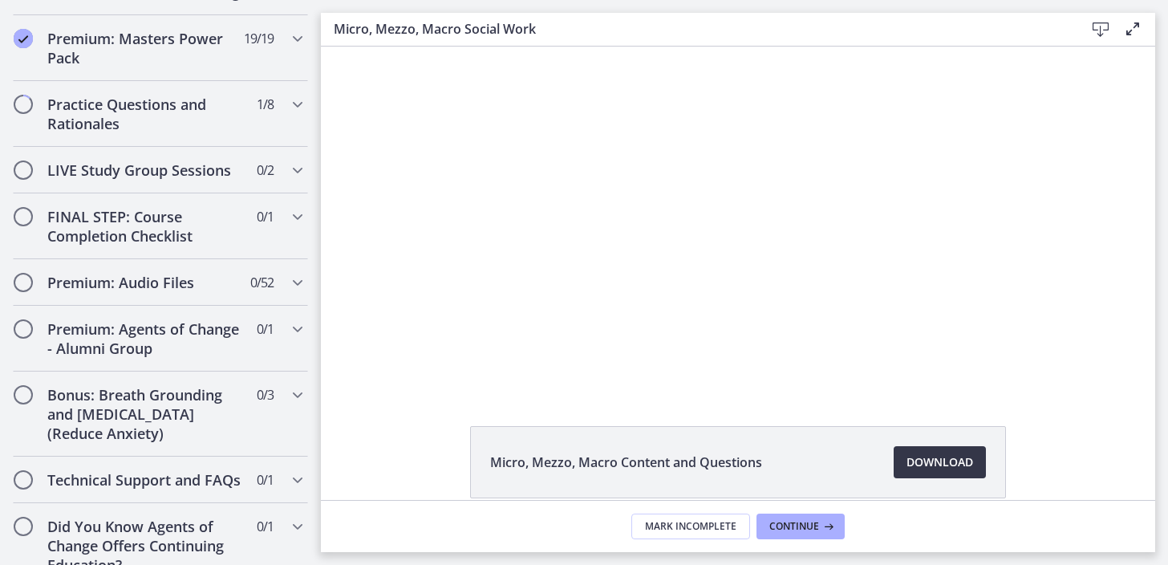
scroll to position [1400, 0]
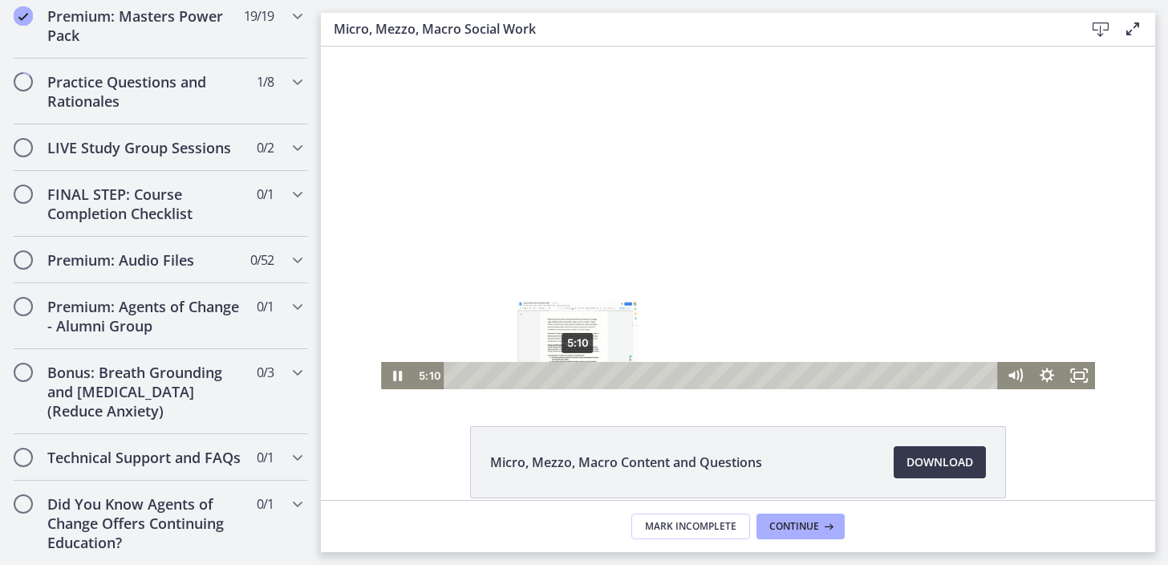
click at [578, 377] on div "5:10" at bounding box center [722, 375] width 535 height 27
click at [615, 373] on div "6:43" at bounding box center [722, 375] width 535 height 27
click at [646, 374] on div "8:00" at bounding box center [722, 375] width 535 height 27
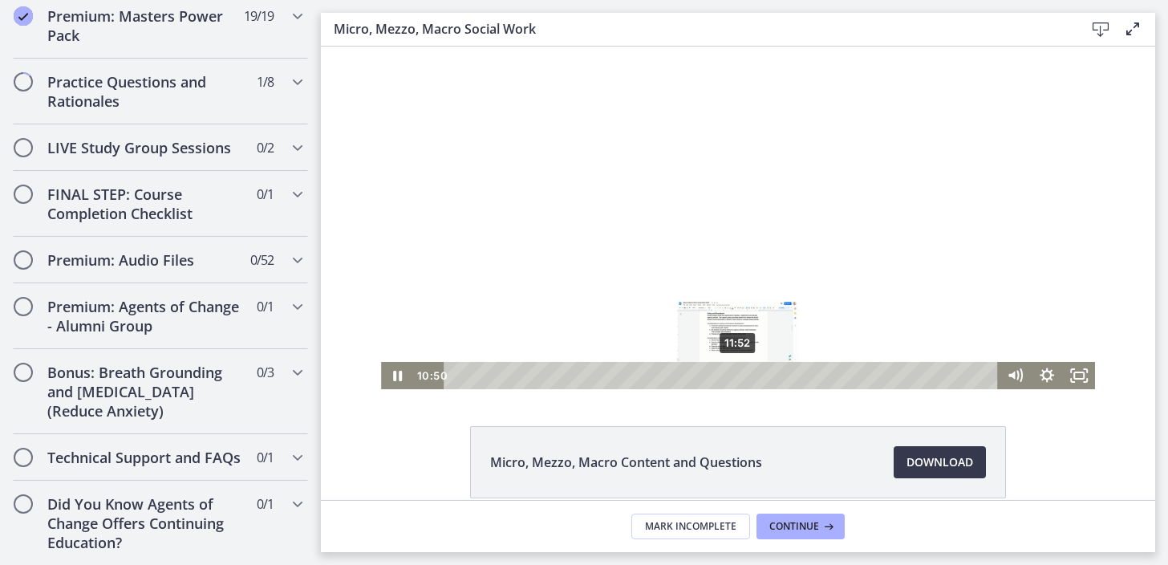
click at [738, 374] on div "11:52" at bounding box center [722, 375] width 535 height 27
click at [770, 304] on div at bounding box center [738, 209] width 714 height 359
click at [688, 284] on div at bounding box center [738, 209] width 714 height 359
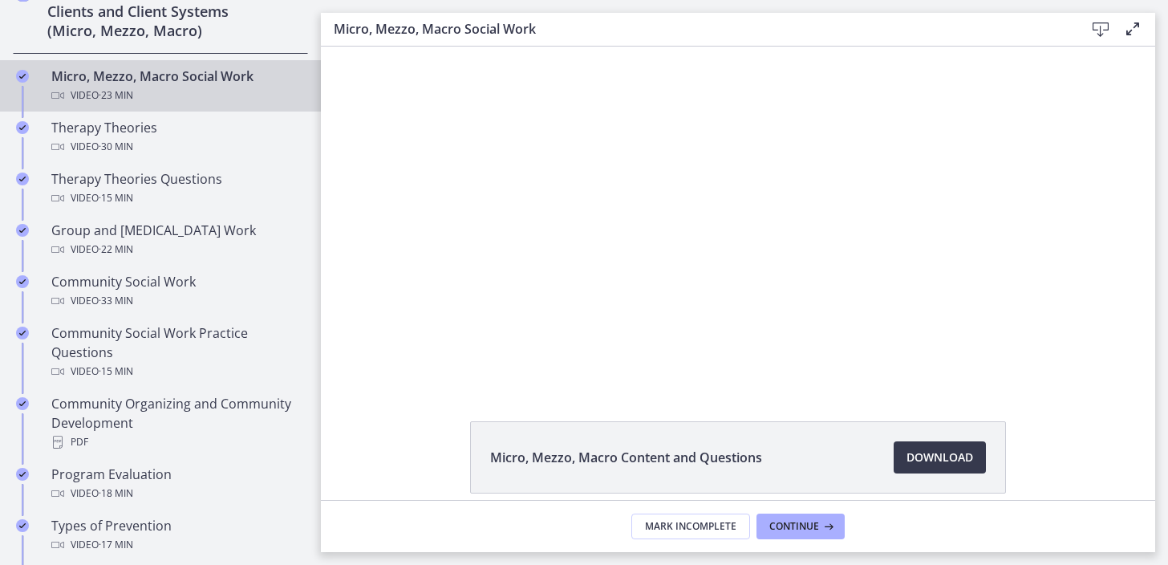
scroll to position [655, 0]
click at [921, 450] on span "Download Opens in a new window" at bounding box center [939, 456] width 67 height 19
click at [804, 522] on span "Continue" at bounding box center [794, 526] width 50 height 13
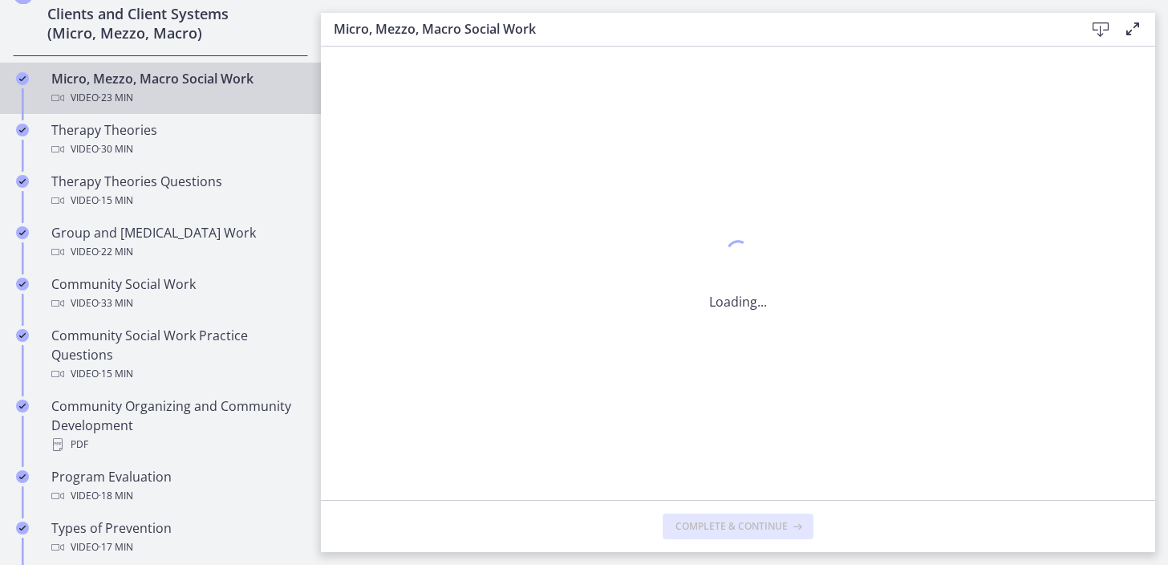
scroll to position [0, 0]
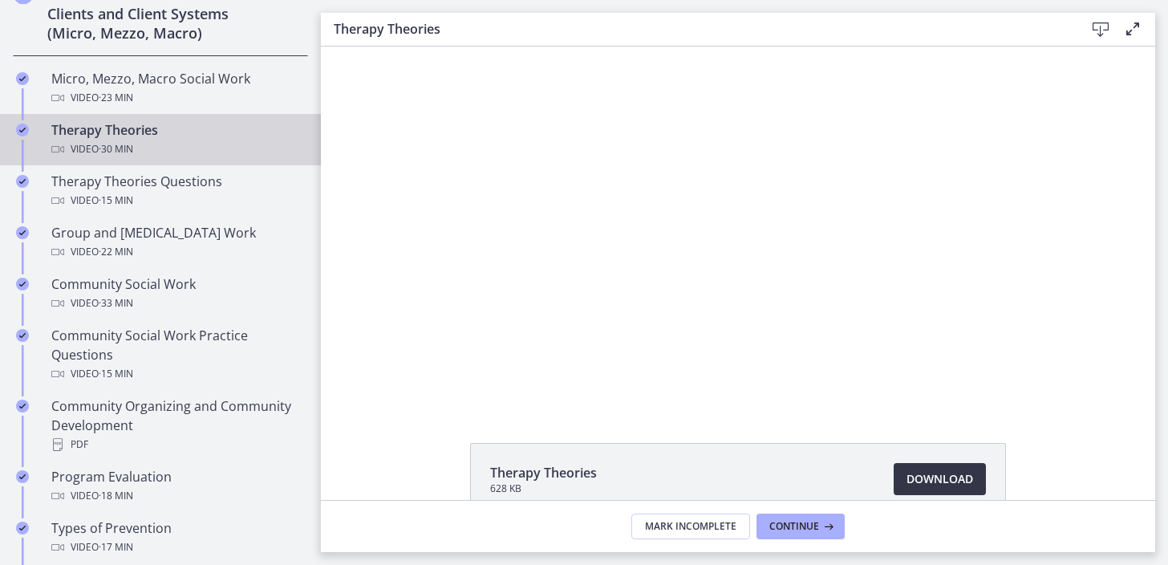
click at [955, 478] on span "Download Opens in a new window" at bounding box center [939, 478] width 67 height 19
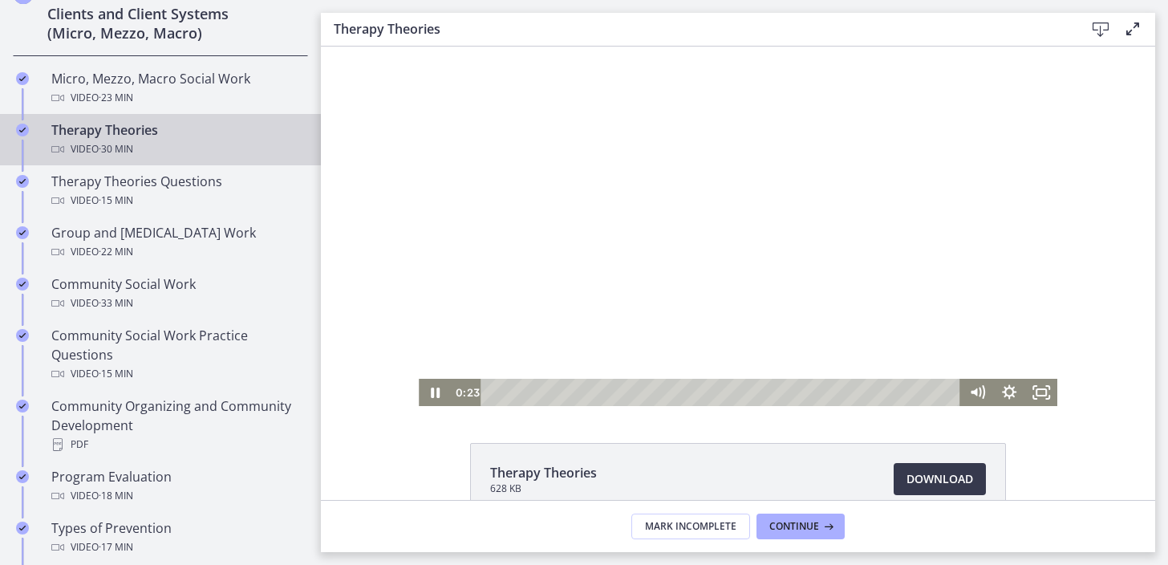
click at [615, 211] on div at bounding box center [738, 226] width 638 height 359
click at [726, 198] on div at bounding box center [738, 226] width 638 height 359
click at [435, 399] on icon "Pause" at bounding box center [435, 391] width 32 height 27
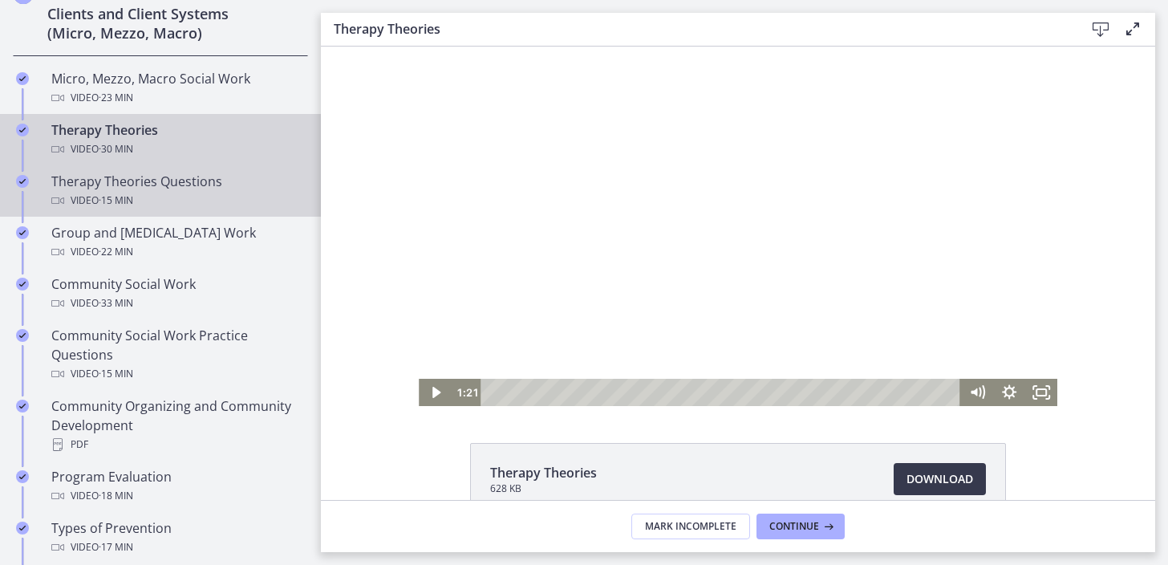
click at [253, 198] on div "Video · 15 min" at bounding box center [176, 200] width 250 height 19
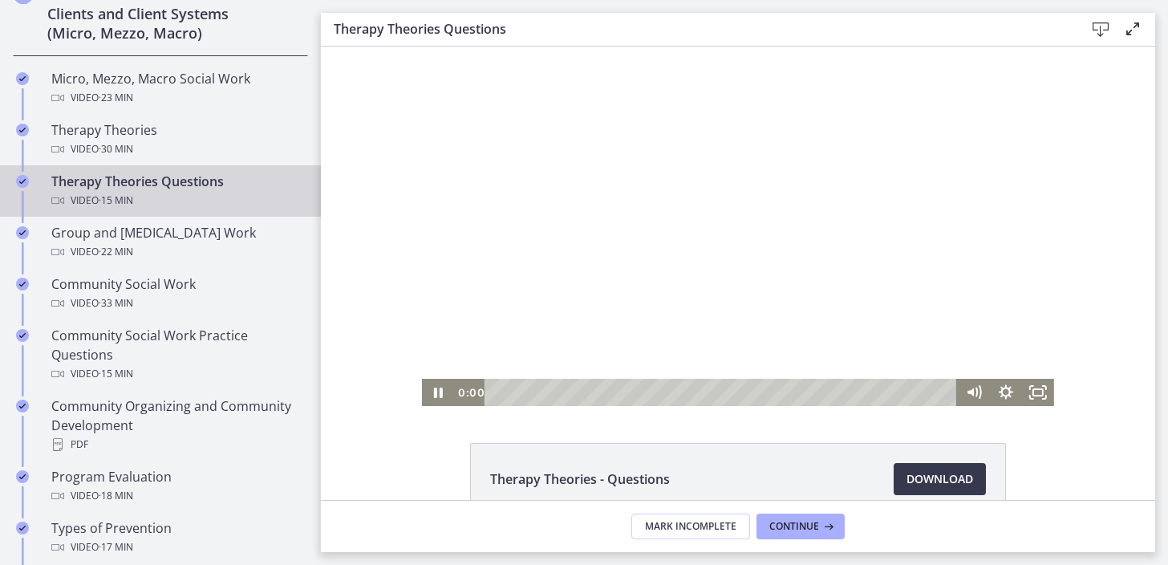
click at [697, 248] on div at bounding box center [738, 226] width 632 height 359
click at [698, 241] on div at bounding box center [738, 226] width 632 height 359
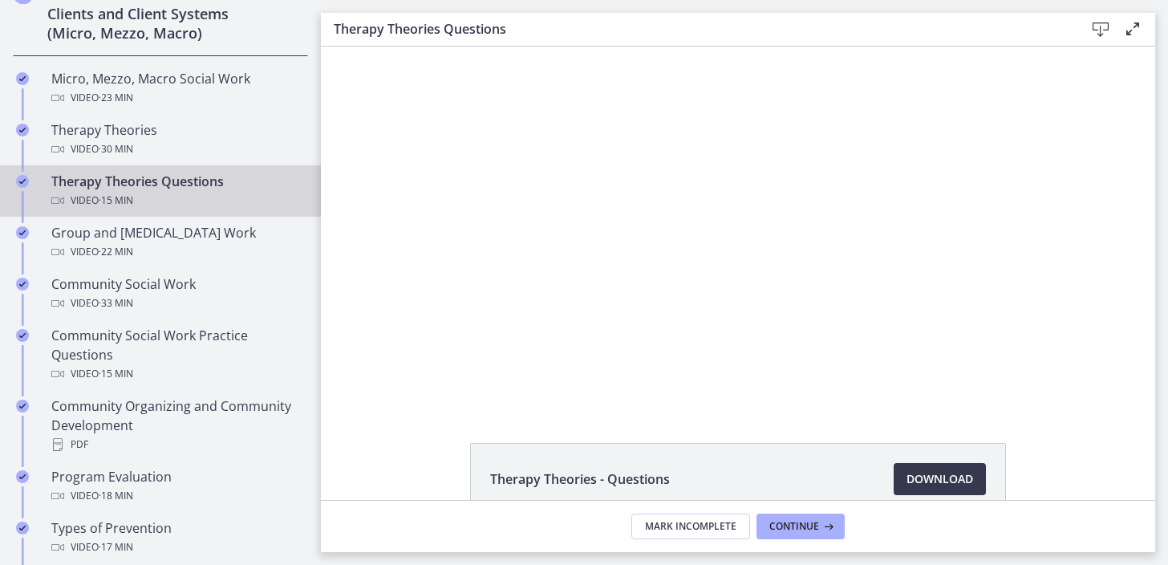
scroll to position [37, 0]
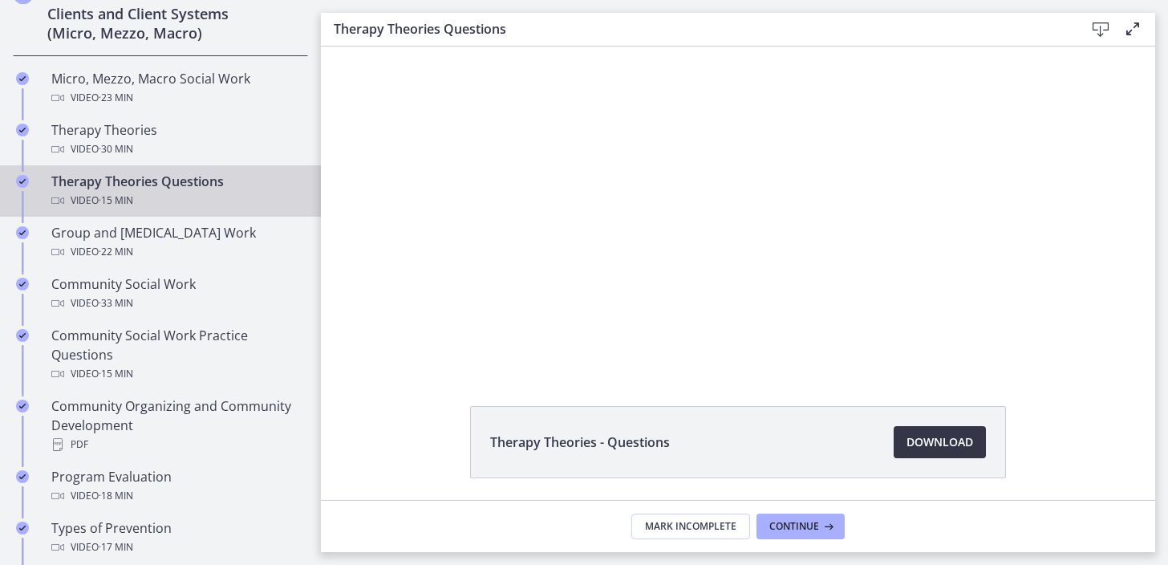
click at [910, 432] on span "Download Opens in a new window" at bounding box center [939, 441] width 67 height 19
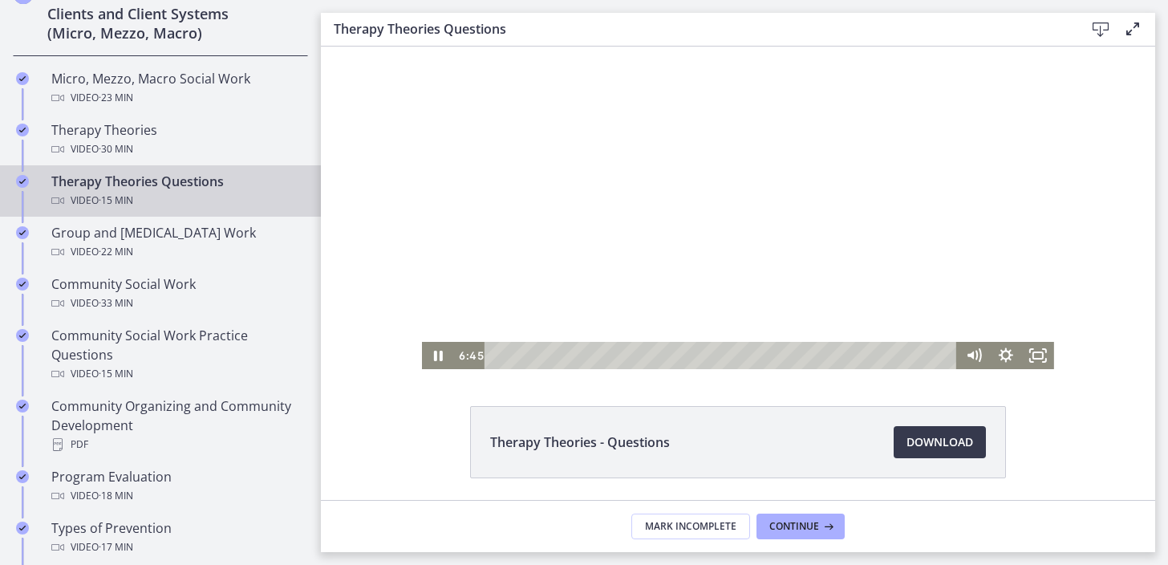
click at [713, 177] on div at bounding box center [738, 189] width 632 height 359
